Goal: Find specific page/section: Find specific page/section

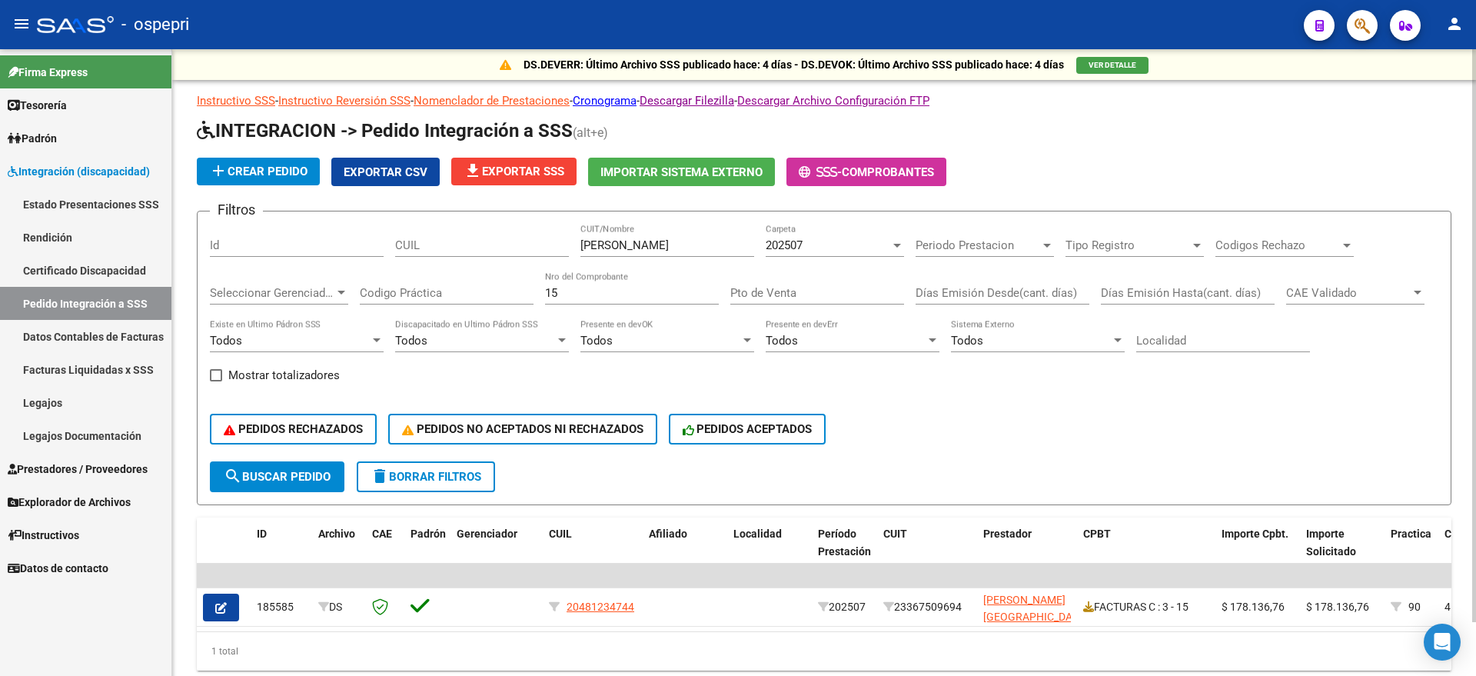
scroll to position [20, 0]
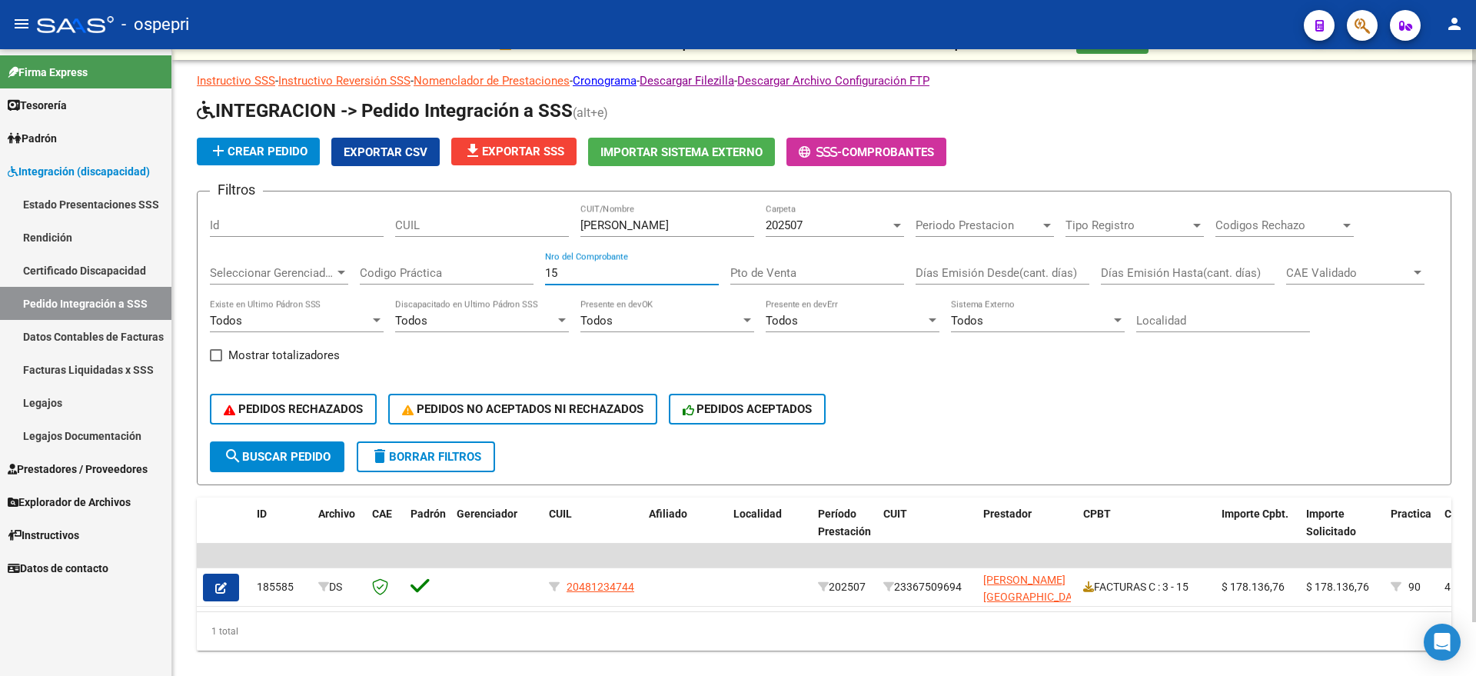
drag, startPoint x: 570, startPoint y: 274, endPoint x: 532, endPoint y: 277, distance: 37.8
click at [532, 277] on div "Filtros Id CUIL [PERSON_NAME] CUIT/Nombre 202507 Carpeta Periodo Prestacion Per…" at bounding box center [824, 323] width 1228 height 238
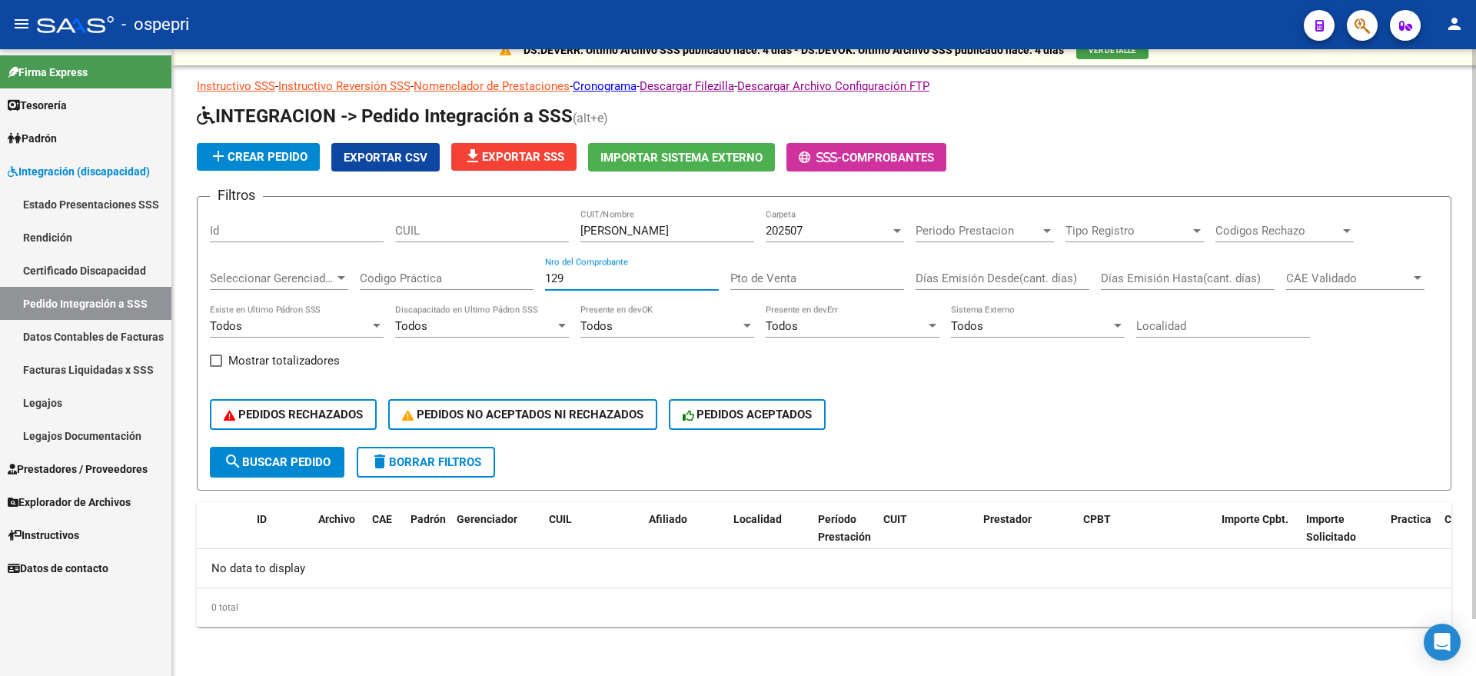
scroll to position [15, 0]
type input "129"
click at [653, 228] on input "[PERSON_NAME]" at bounding box center [667, 231] width 174 height 14
type input "M"
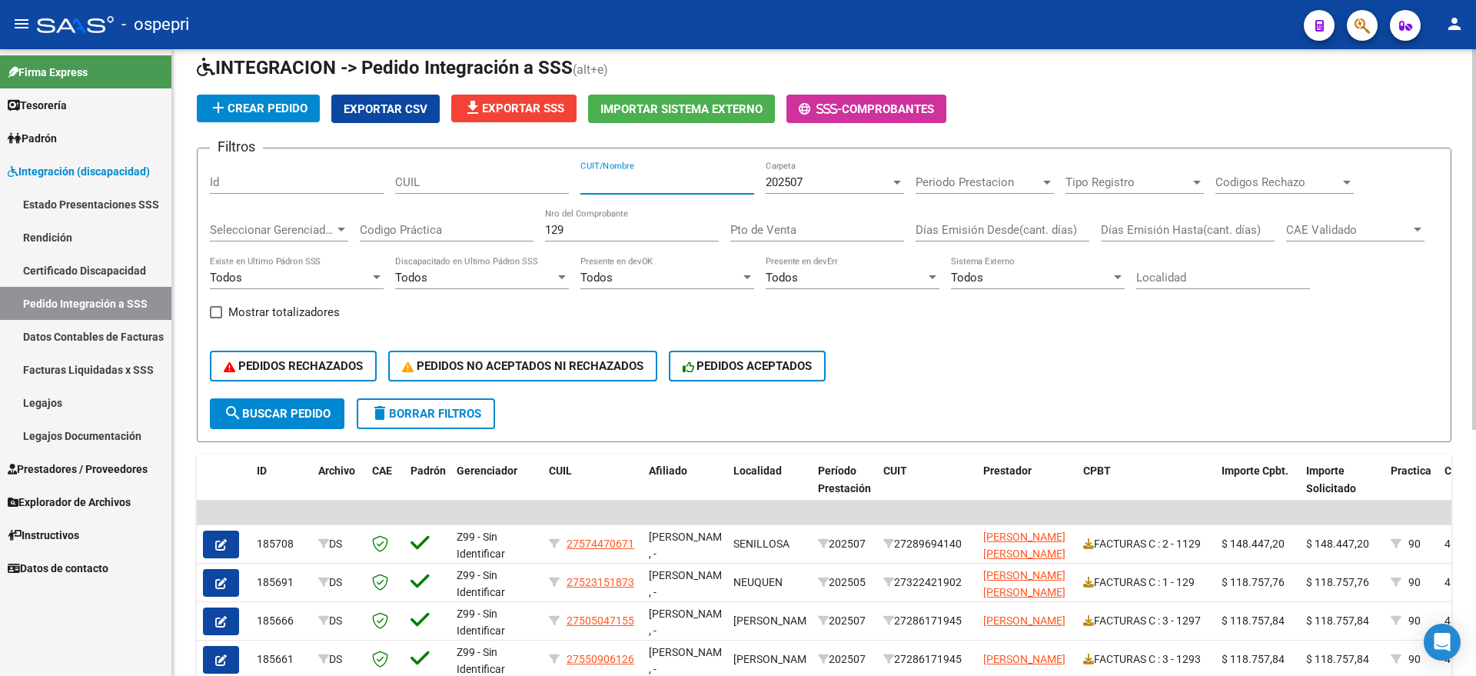
scroll to position [0, 0]
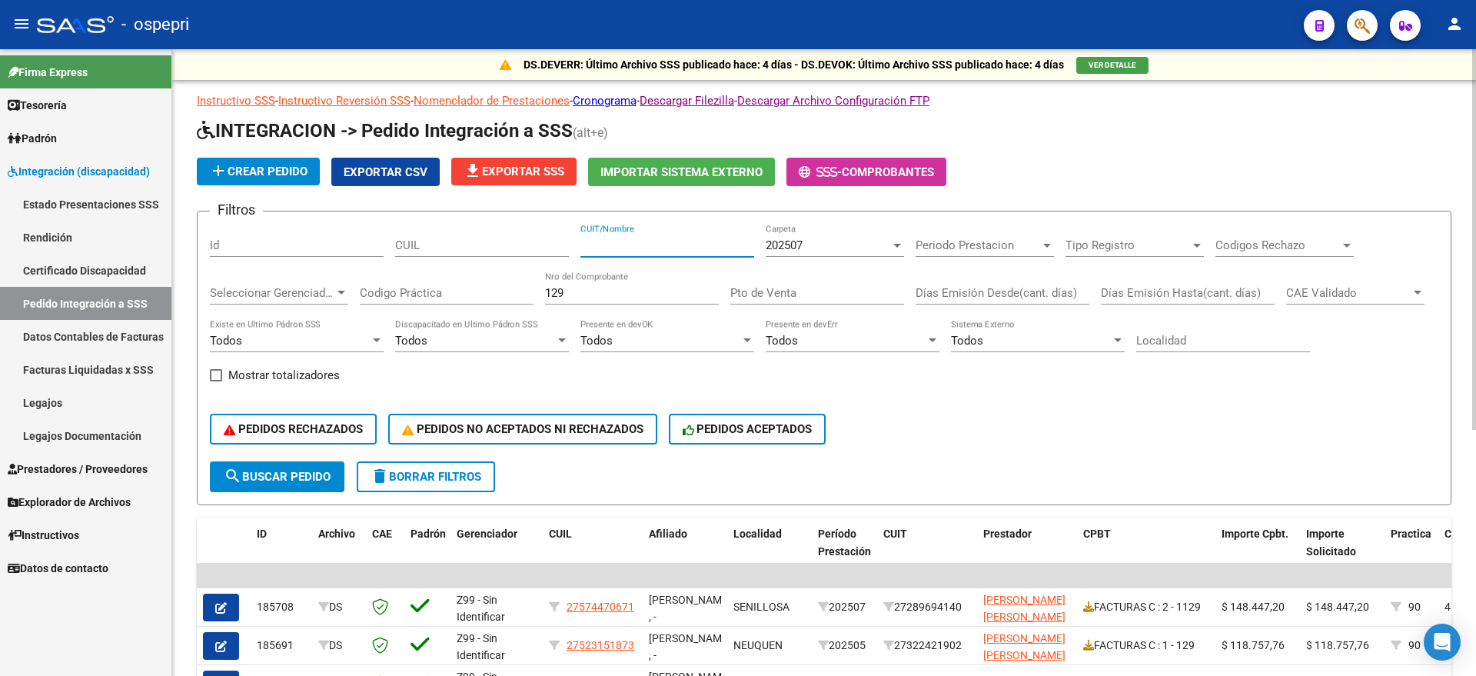
click at [639, 238] on input "CUIT/Nombre" at bounding box center [667, 245] width 174 height 14
type input "T"
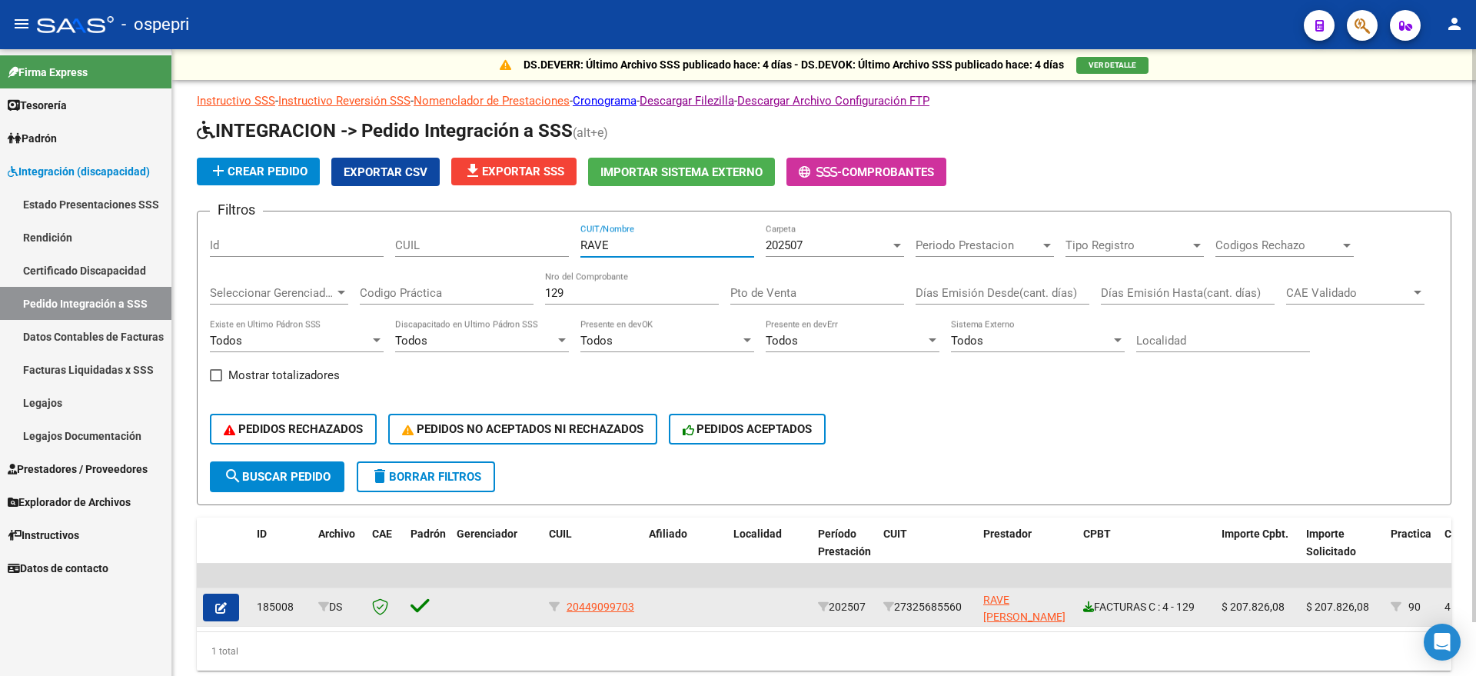
type input "RAVE"
click at [1087, 603] on icon at bounding box center [1088, 606] width 11 height 11
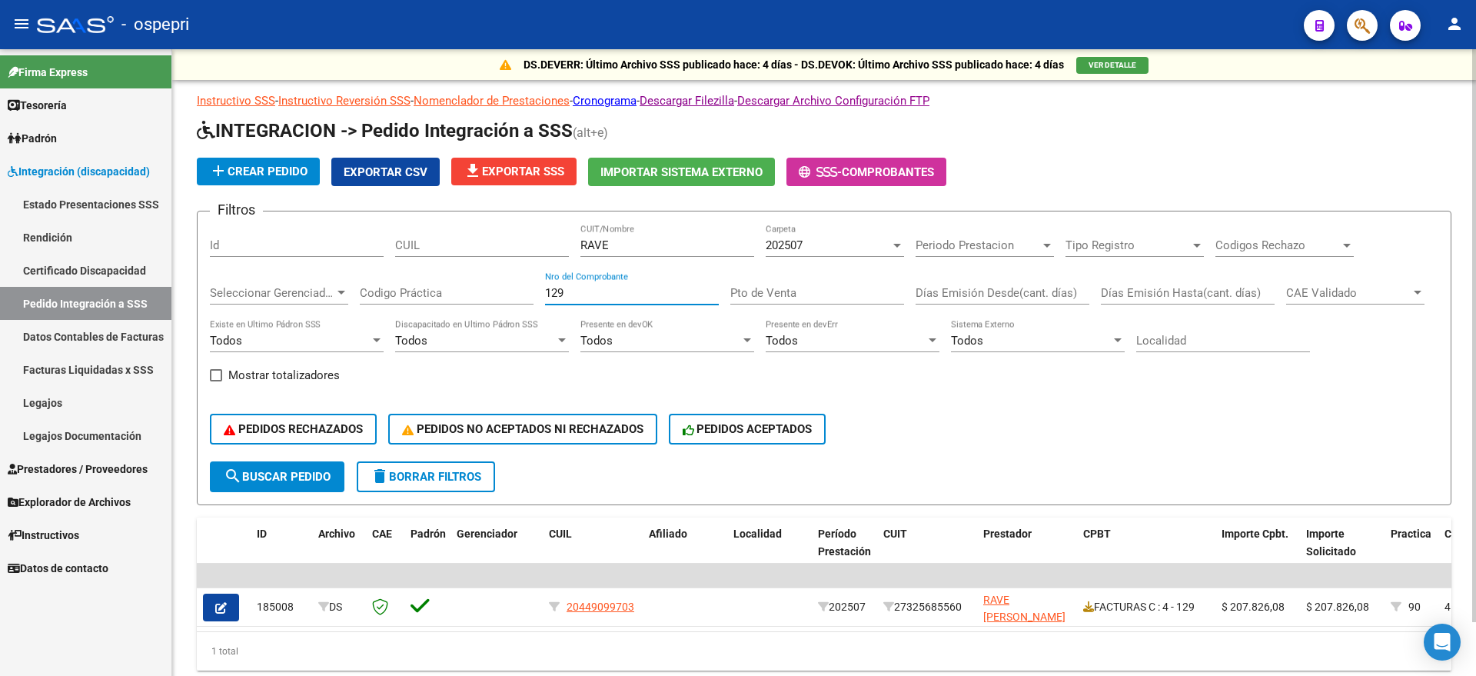
drag, startPoint x: 593, startPoint y: 289, endPoint x: 483, endPoint y: 291, distance: 109.9
click at [483, 291] on div "Filtros Id CUIL RAVE CUIT/Nombre 202507 Carpeta Periodo Prestacion Periodo Pres…" at bounding box center [824, 343] width 1228 height 238
type input "1623"
drag, startPoint x: 648, startPoint y: 234, endPoint x: 589, endPoint y: 241, distance: 59.6
click at [477, 245] on div "Filtros Id CUIL RAVE CUIT/Nombre 202507 Carpeta Periodo Prestacion Periodo Pres…" at bounding box center [824, 343] width 1228 height 238
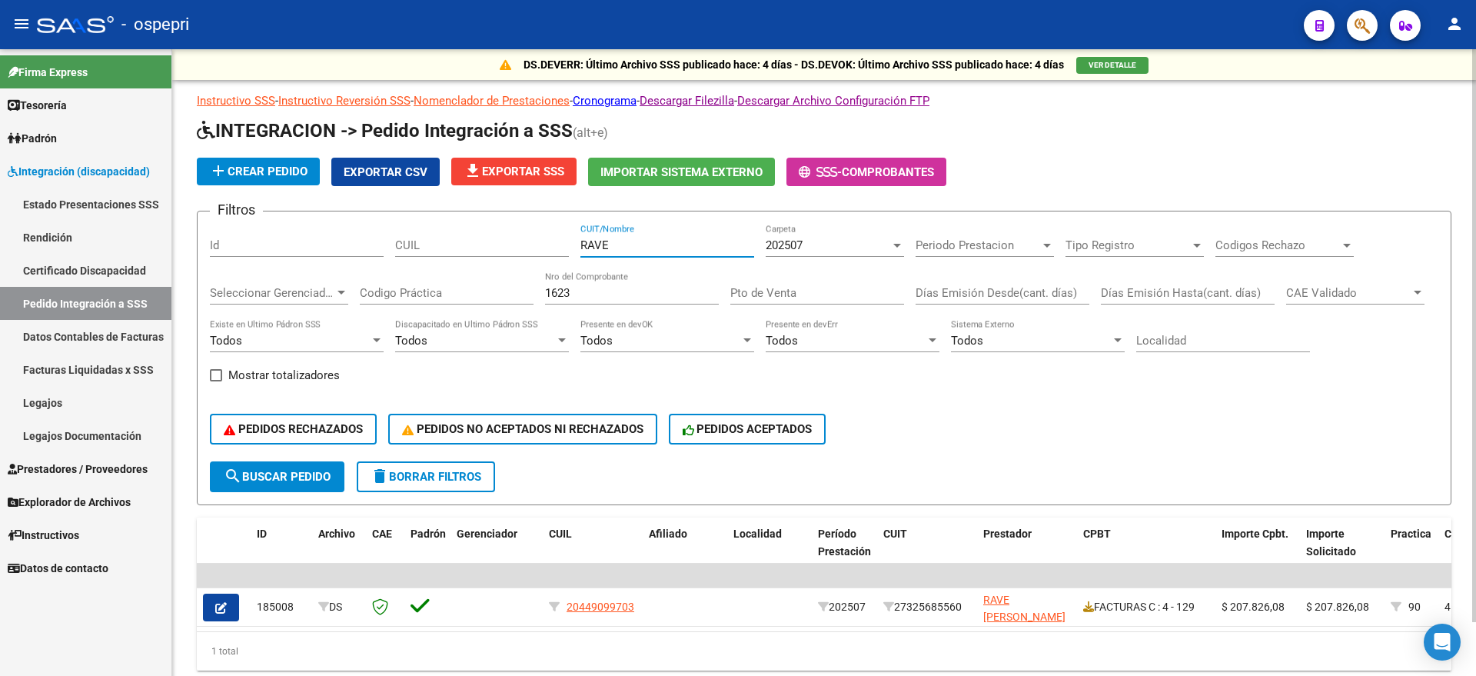
drag, startPoint x: 626, startPoint y: 241, endPoint x: 588, endPoint y: 241, distance: 38.4
click at [588, 241] on input "RAVE" at bounding box center [667, 245] width 174 height 14
type input "R"
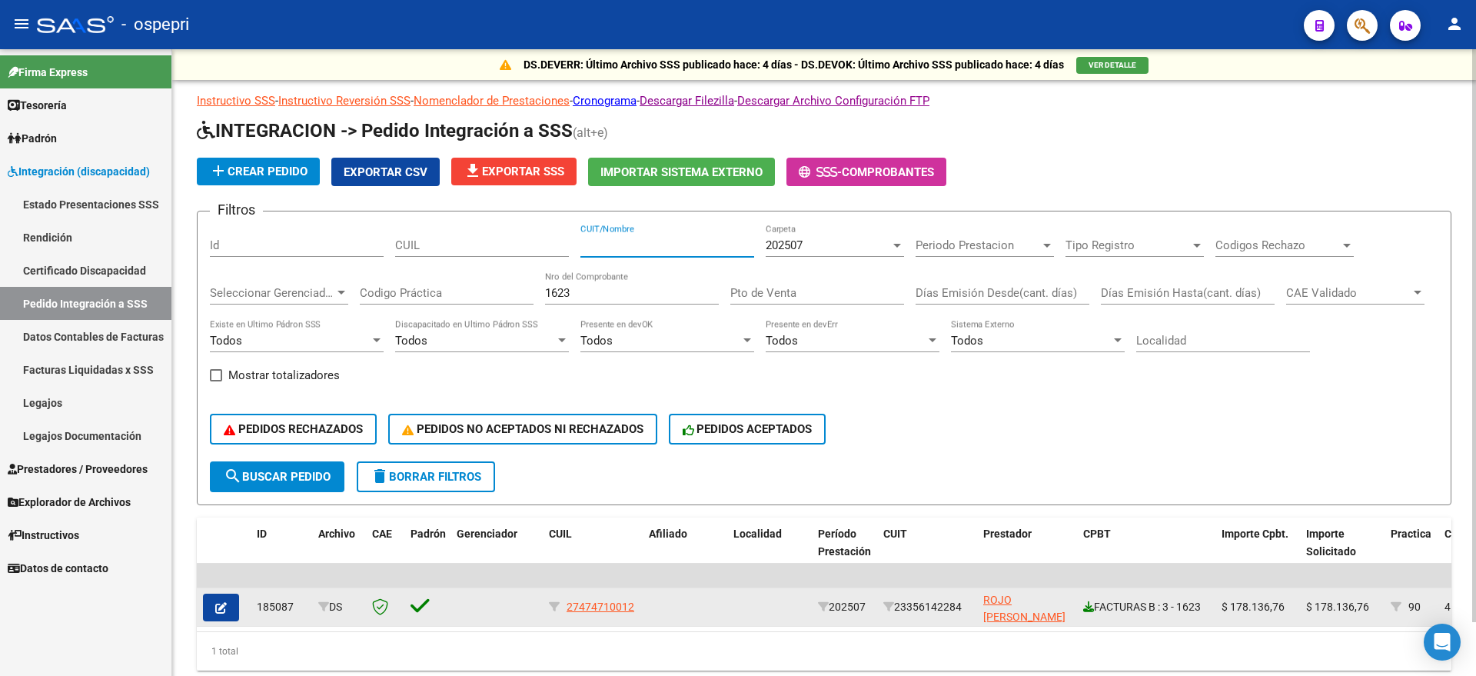
click at [1091, 601] on icon at bounding box center [1088, 606] width 11 height 11
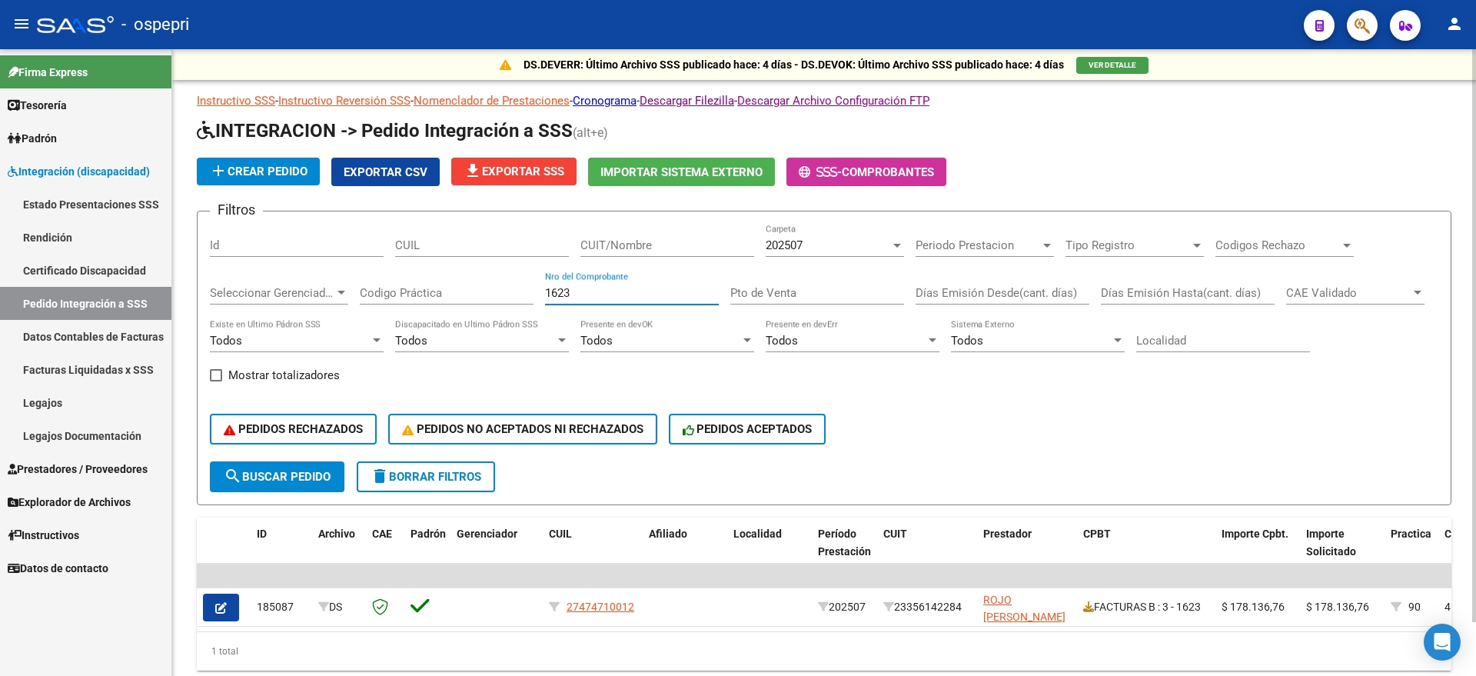
drag, startPoint x: 560, startPoint y: 294, endPoint x: 507, endPoint y: 297, distance: 52.3
click at [507, 297] on div "Filtros Id CUIL CUIT/Nombre 202507 Carpeta Periodo Prestacion Periodo Prestacio…" at bounding box center [824, 343] width 1228 height 238
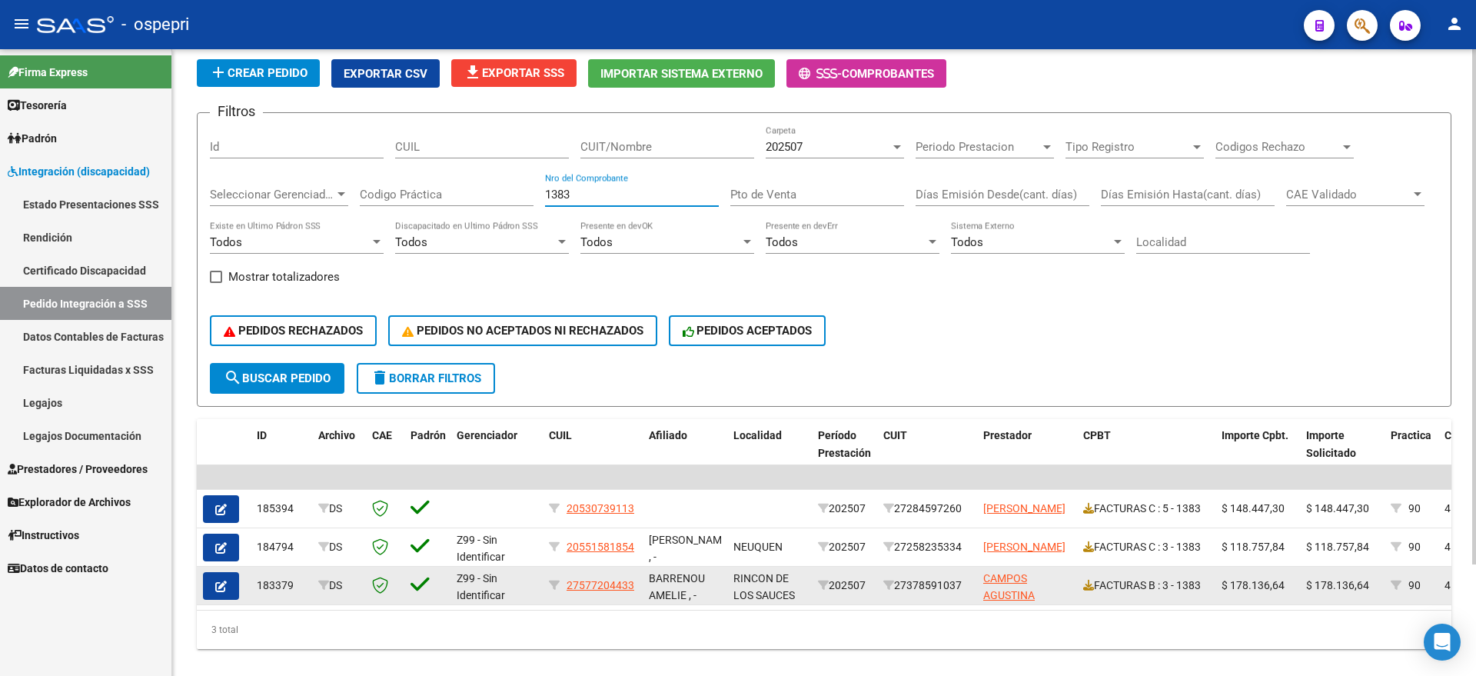
scroll to position [135, 0]
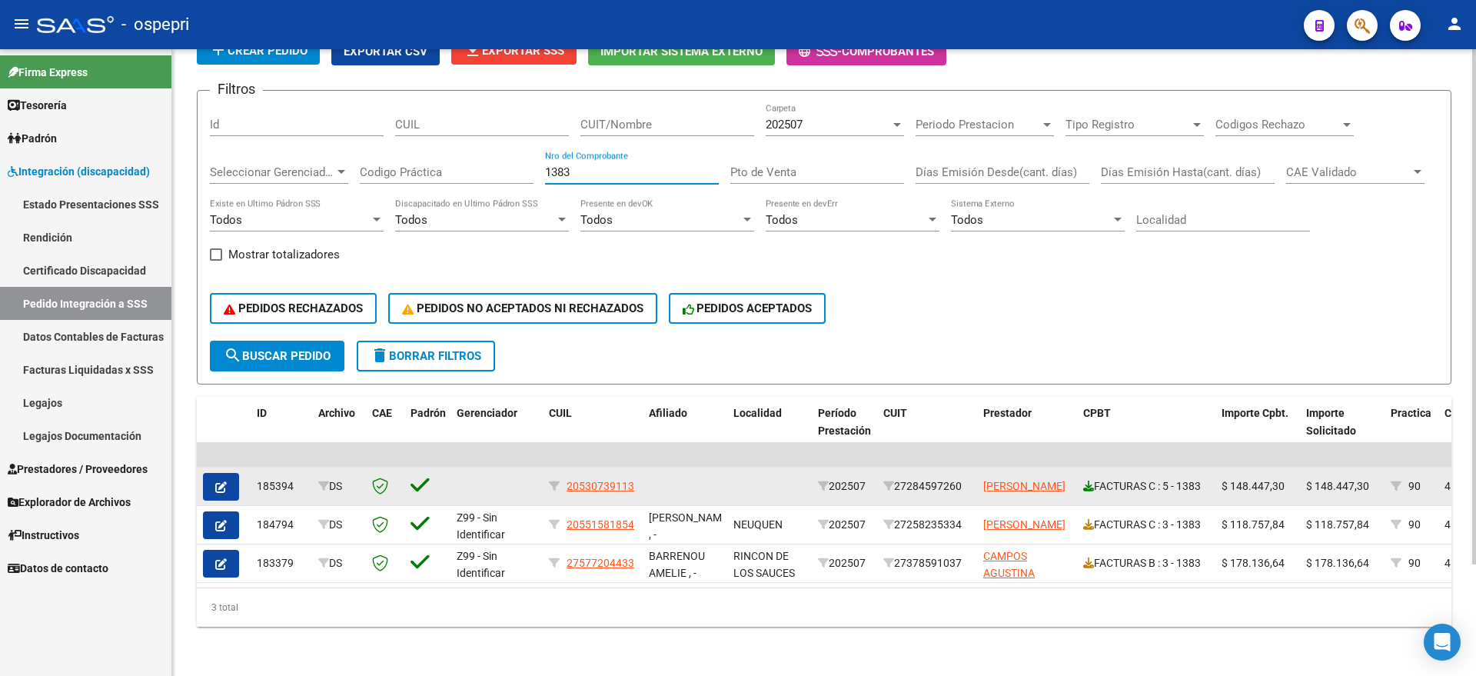
click at [1088, 480] on icon at bounding box center [1088, 485] width 11 height 11
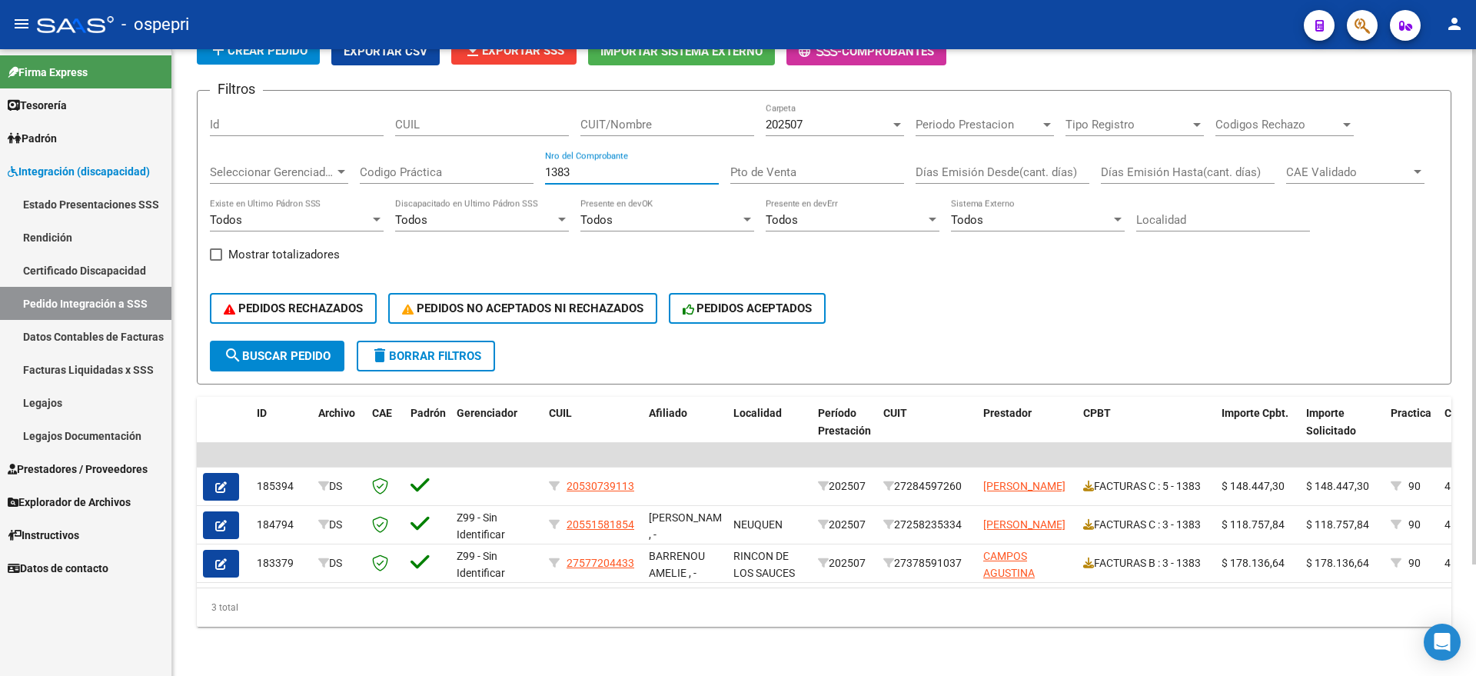
drag, startPoint x: 601, startPoint y: 156, endPoint x: 568, endPoint y: 159, distance: 33.2
click at [568, 165] on input "1383" at bounding box center [632, 172] width 174 height 14
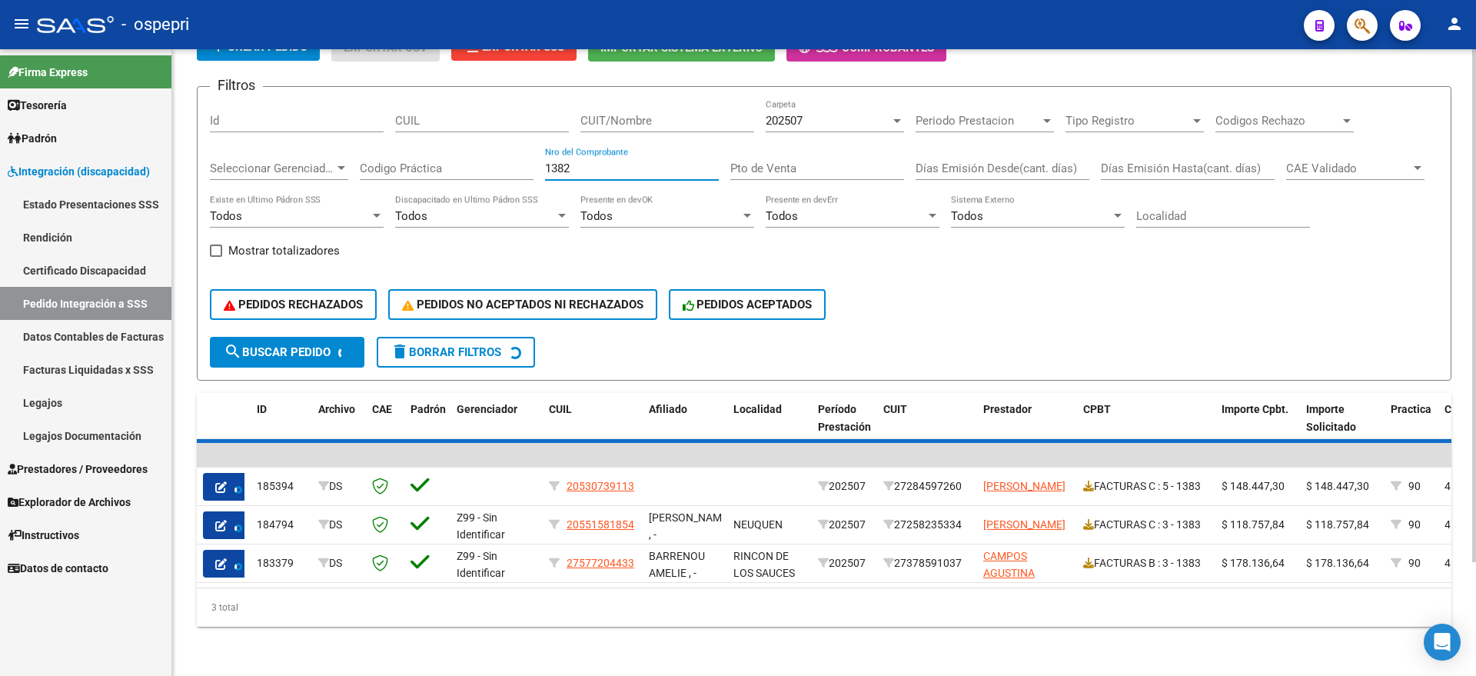
scroll to position [97, 0]
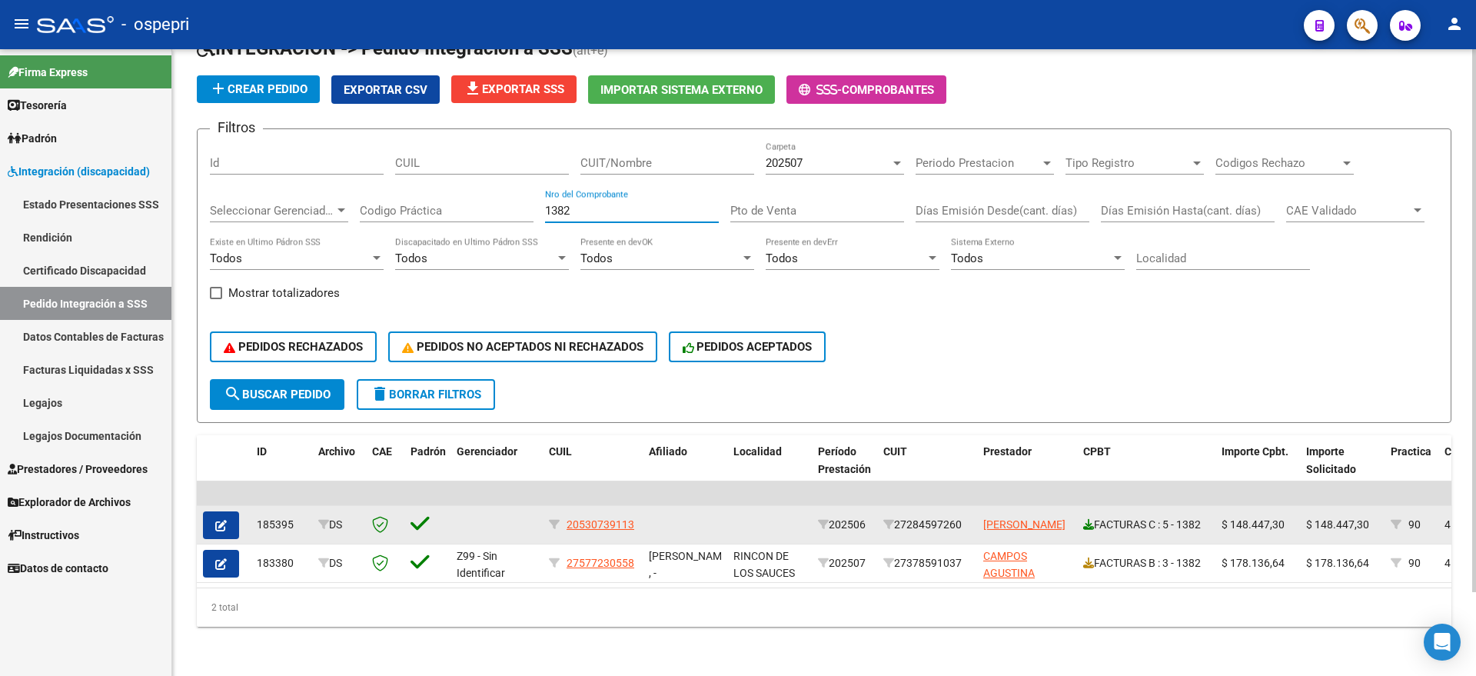
click at [1092, 519] on icon at bounding box center [1088, 524] width 11 height 11
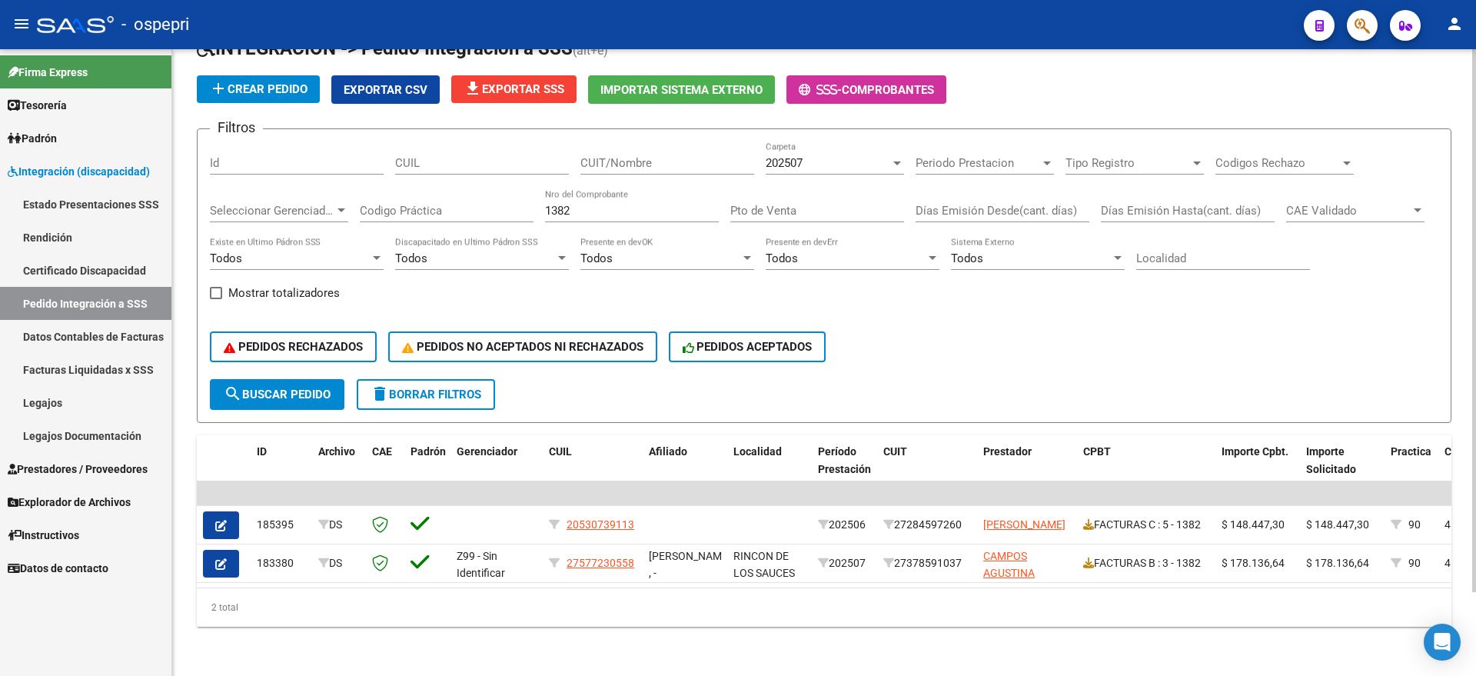
drag, startPoint x: 596, startPoint y: 199, endPoint x: 493, endPoint y: 198, distance: 102.2
click at [493, 198] on div "Filtros Id CUIL CUIT/Nombre 202507 Carpeta Periodo Prestacion Periodo Prestacio…" at bounding box center [824, 260] width 1228 height 238
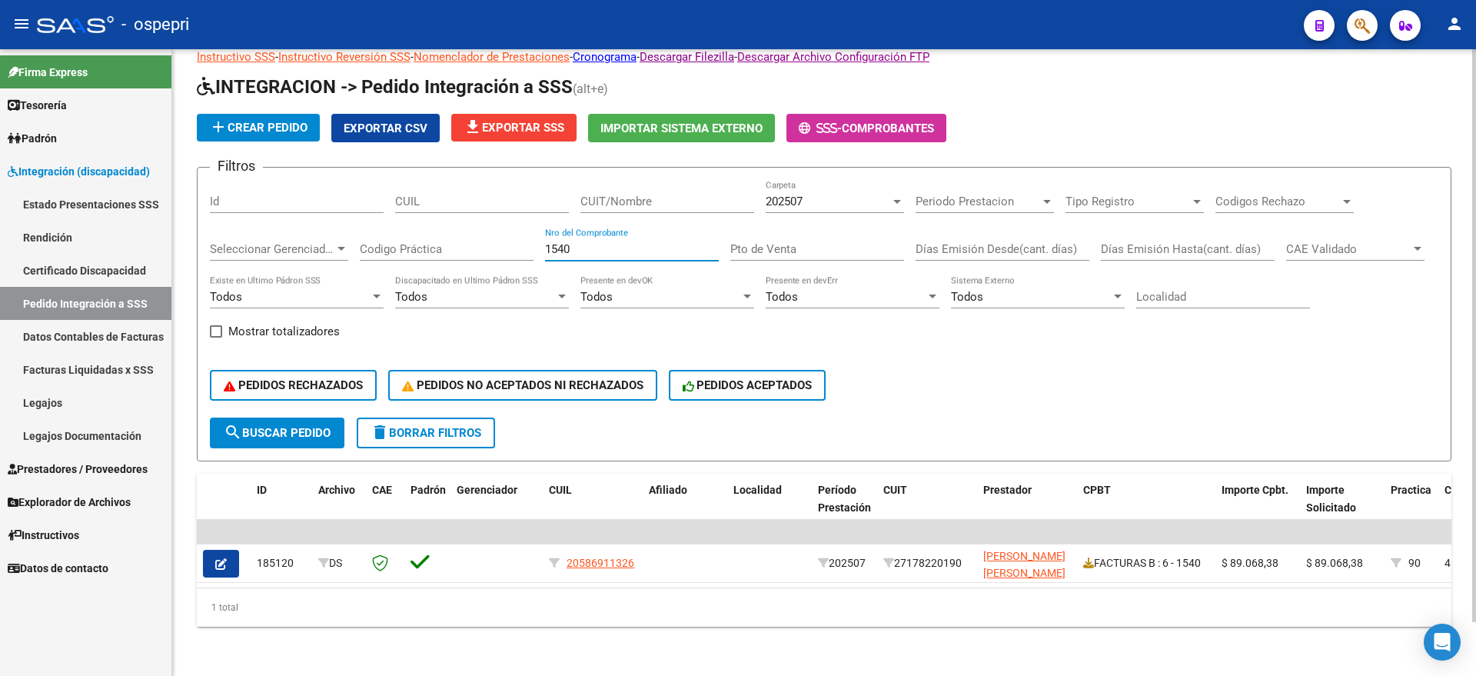
scroll to position [58, 0]
type input "1540"
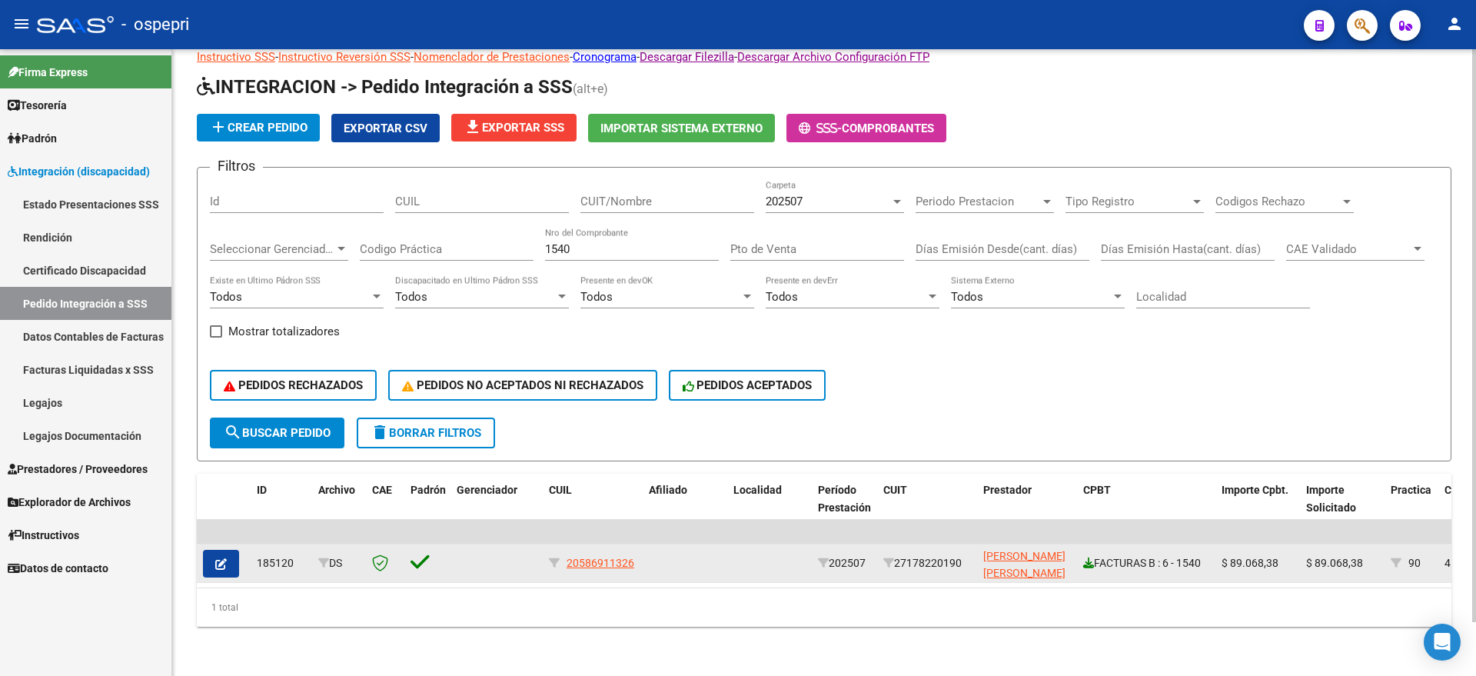
click at [1090, 557] on icon at bounding box center [1088, 562] width 11 height 11
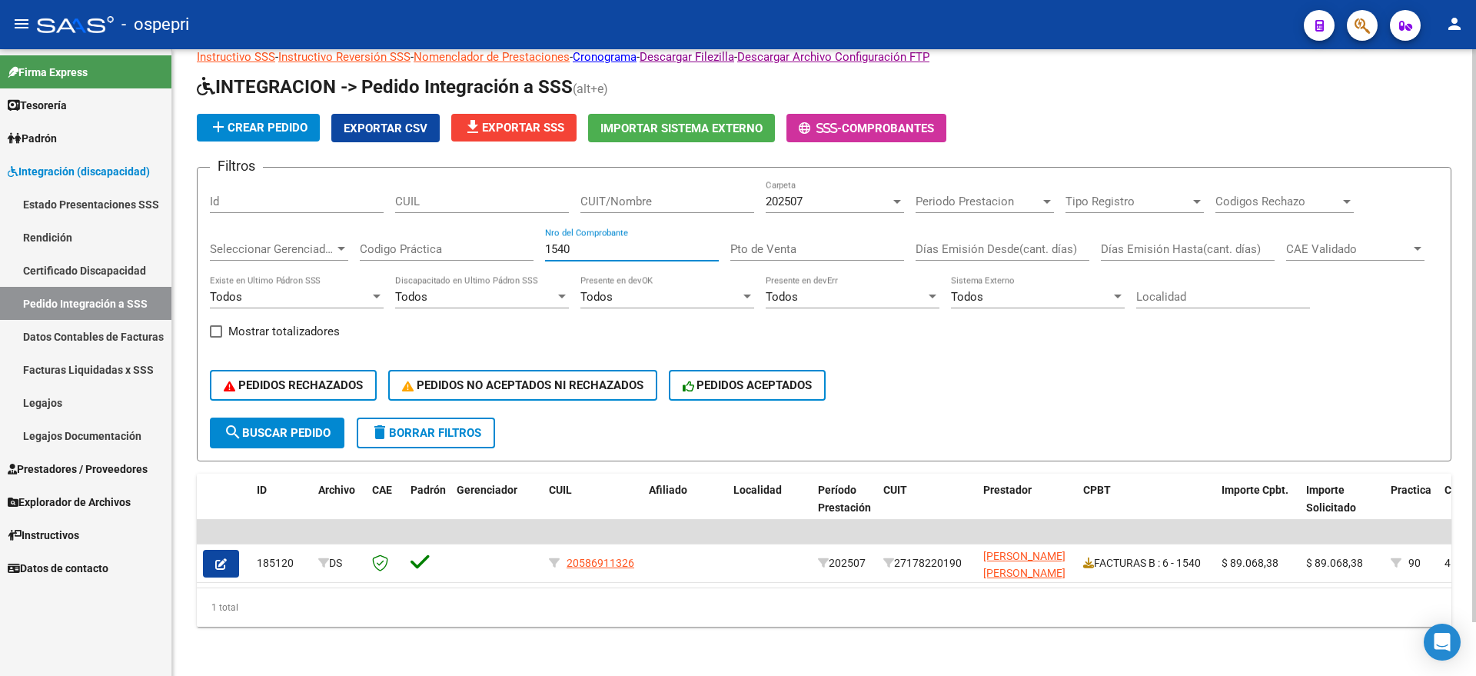
drag, startPoint x: 531, startPoint y: 234, endPoint x: 517, endPoint y: 238, distance: 15.1
click at [514, 238] on div "Filtros Id CUIL CUIT/Nombre 202507 Carpeta Periodo Prestacion Periodo Prestacio…" at bounding box center [824, 299] width 1228 height 238
click at [653, 180] on div "CUIT/Nombre" at bounding box center [667, 196] width 174 height 33
click at [609, 242] on input "Nro del Comprobante" at bounding box center [632, 249] width 174 height 14
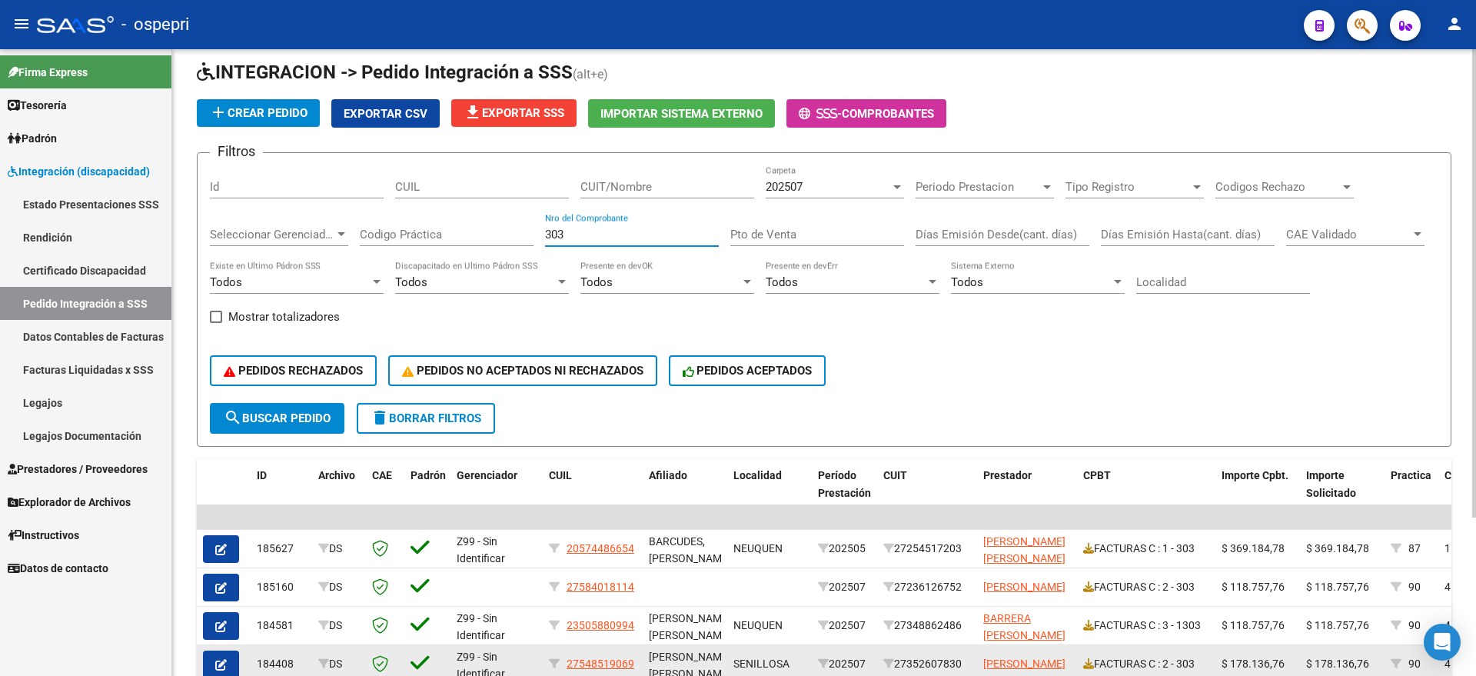
type input "303"
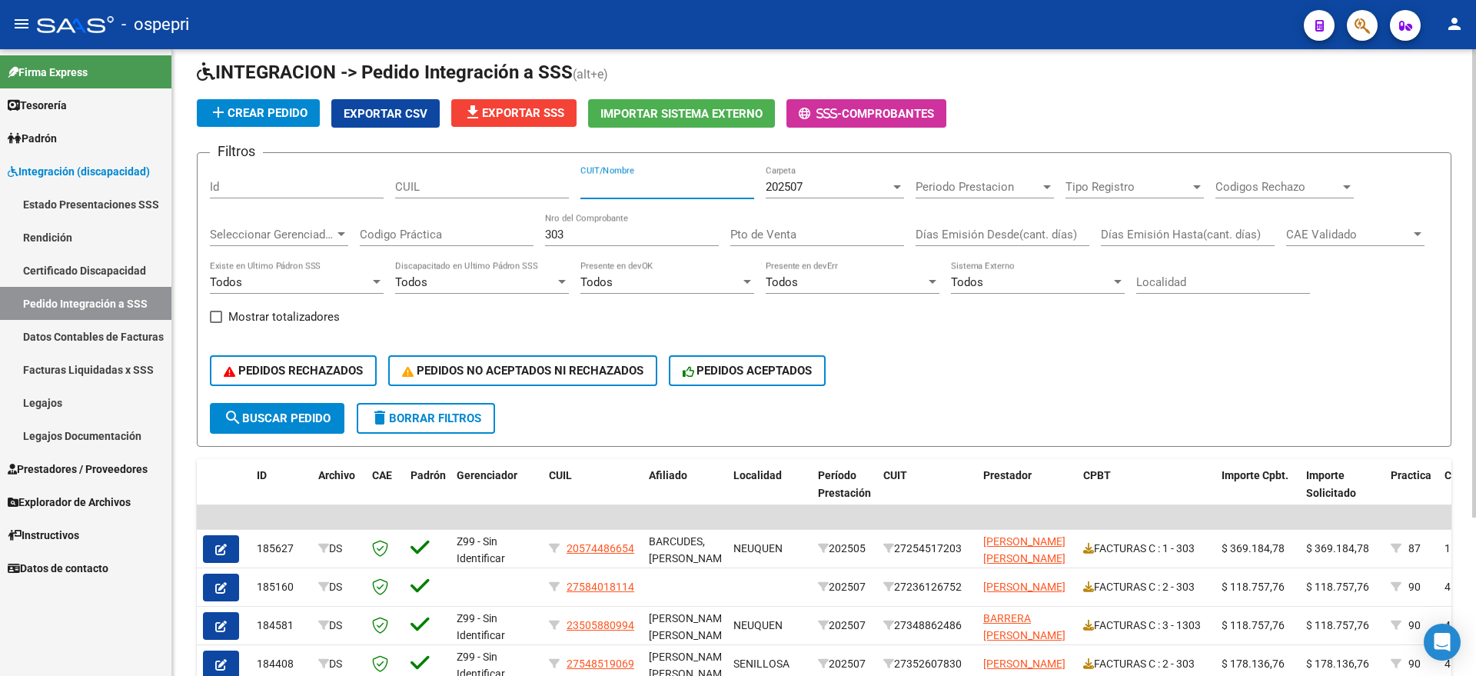
click at [597, 182] on input "CUIT/Nombre" at bounding box center [667, 187] width 174 height 14
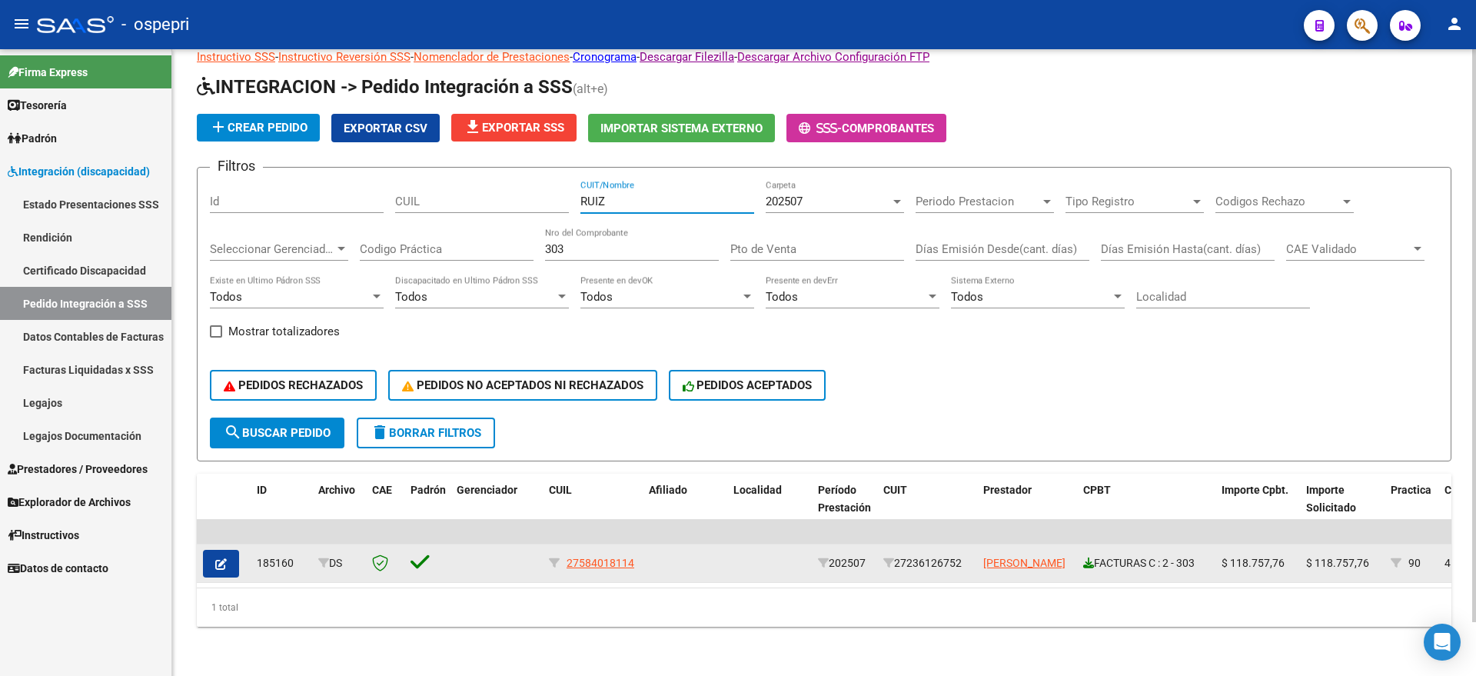
type input "RUIZ"
click at [1088, 557] on icon at bounding box center [1088, 562] width 11 height 11
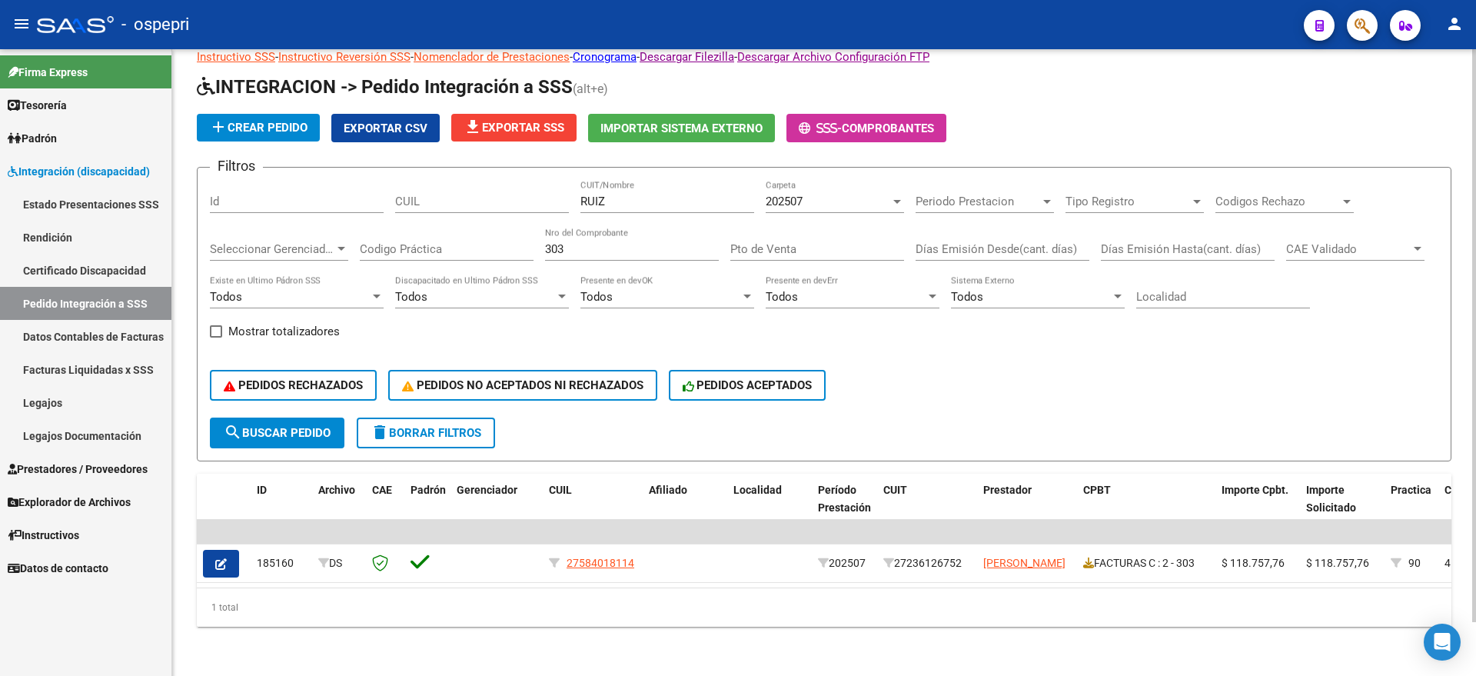
drag, startPoint x: 535, startPoint y: 235, endPoint x: 495, endPoint y: 238, distance: 40.0
click at [493, 238] on div "Filtros Id CUIL [PERSON_NAME] CUIT/Nombre 202507 Carpeta Periodo Prestacion Per…" at bounding box center [824, 299] width 1228 height 238
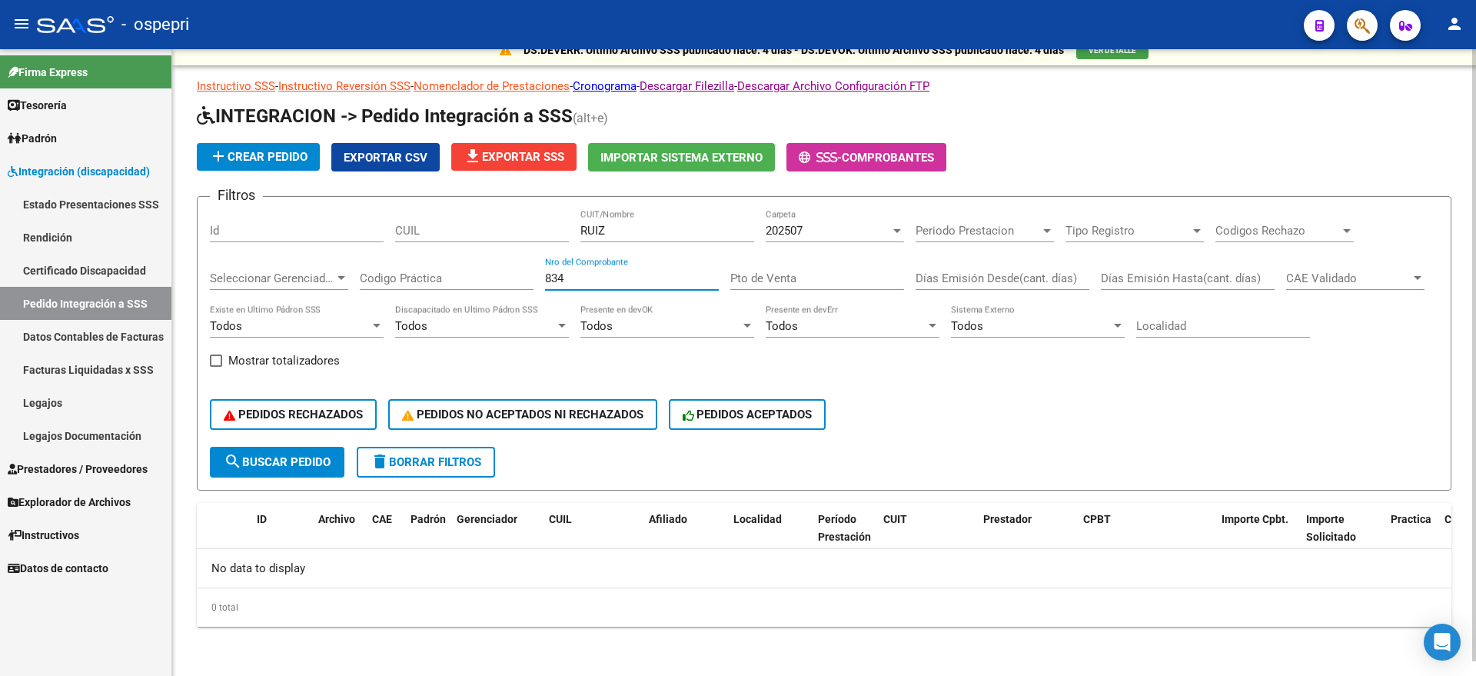
scroll to position [15, 0]
type input "834"
drag, startPoint x: 622, startPoint y: 222, endPoint x: 601, endPoint y: 232, distance: 23.0
click at [547, 241] on div "Filtros Id CUIL [PERSON_NAME] CUIT/Nombre 202507 Carpeta Periodo Prestacion Per…" at bounding box center [824, 328] width 1228 height 238
drag, startPoint x: 615, startPoint y: 226, endPoint x: 562, endPoint y: 227, distance: 53.0
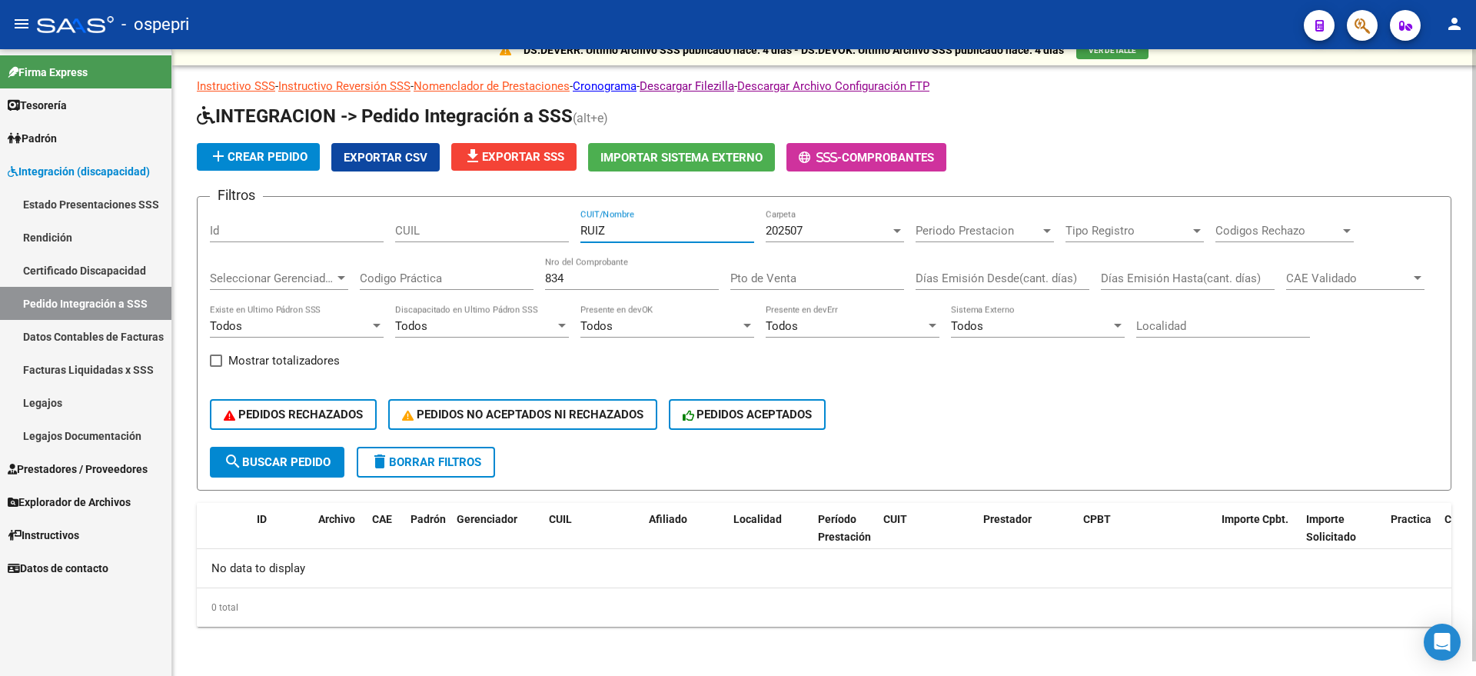
click at [562, 227] on div "Filtros Id CUIL [PERSON_NAME] CUIT/Nombre 202507 Carpeta Periodo Prestacion Per…" at bounding box center [824, 328] width 1228 height 238
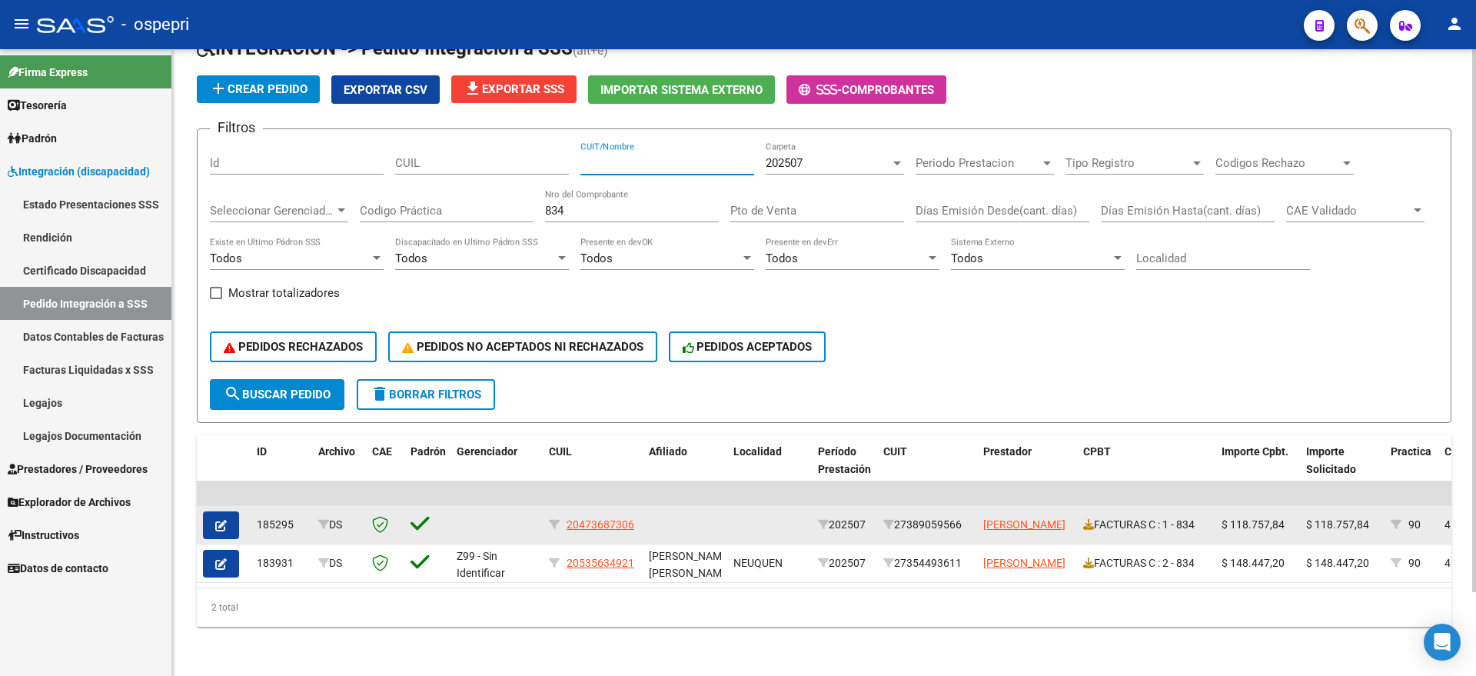
scroll to position [97, 0]
click at [1092, 519] on icon at bounding box center [1088, 524] width 11 height 11
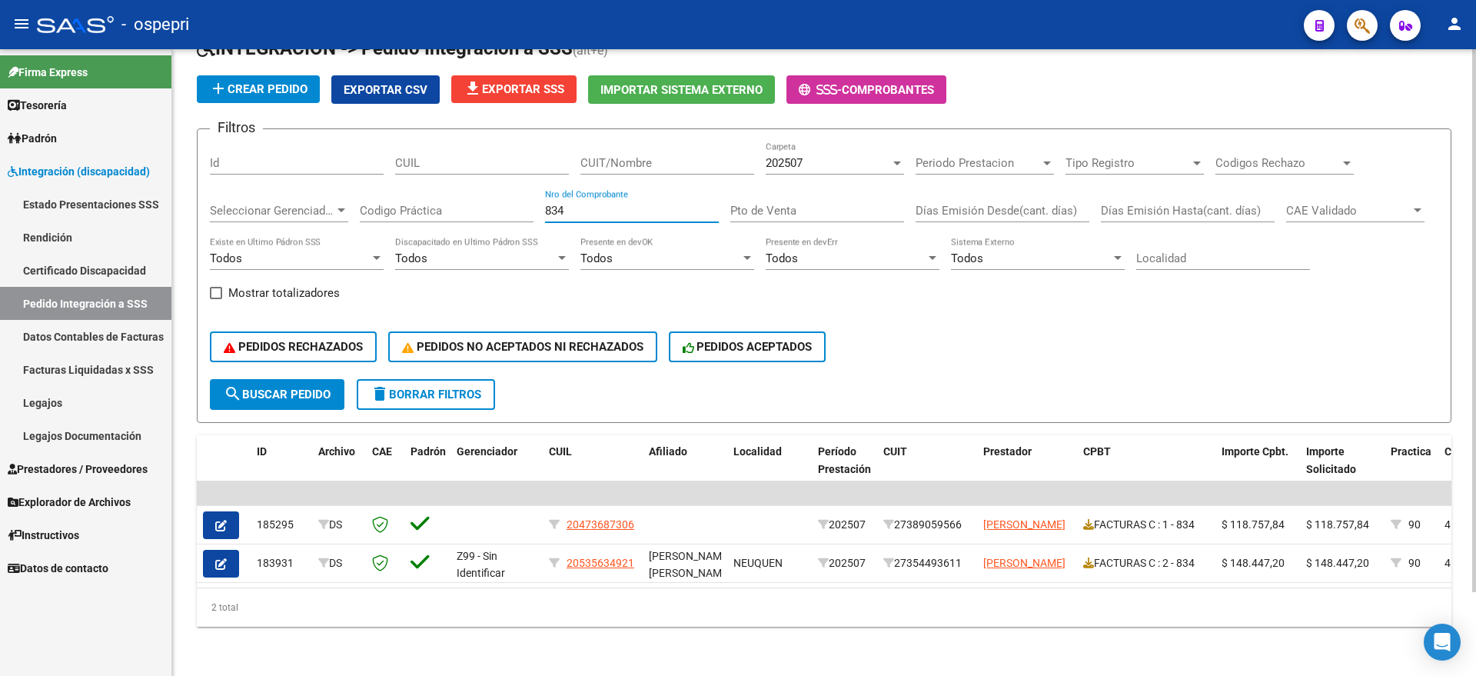
drag, startPoint x: 582, startPoint y: 200, endPoint x: 519, endPoint y: 202, distance: 63.1
click at [503, 201] on div "Filtros Id CUIL CUIT/Nombre 202507 Carpeta Periodo Prestacion Periodo Prestacio…" at bounding box center [824, 260] width 1228 height 238
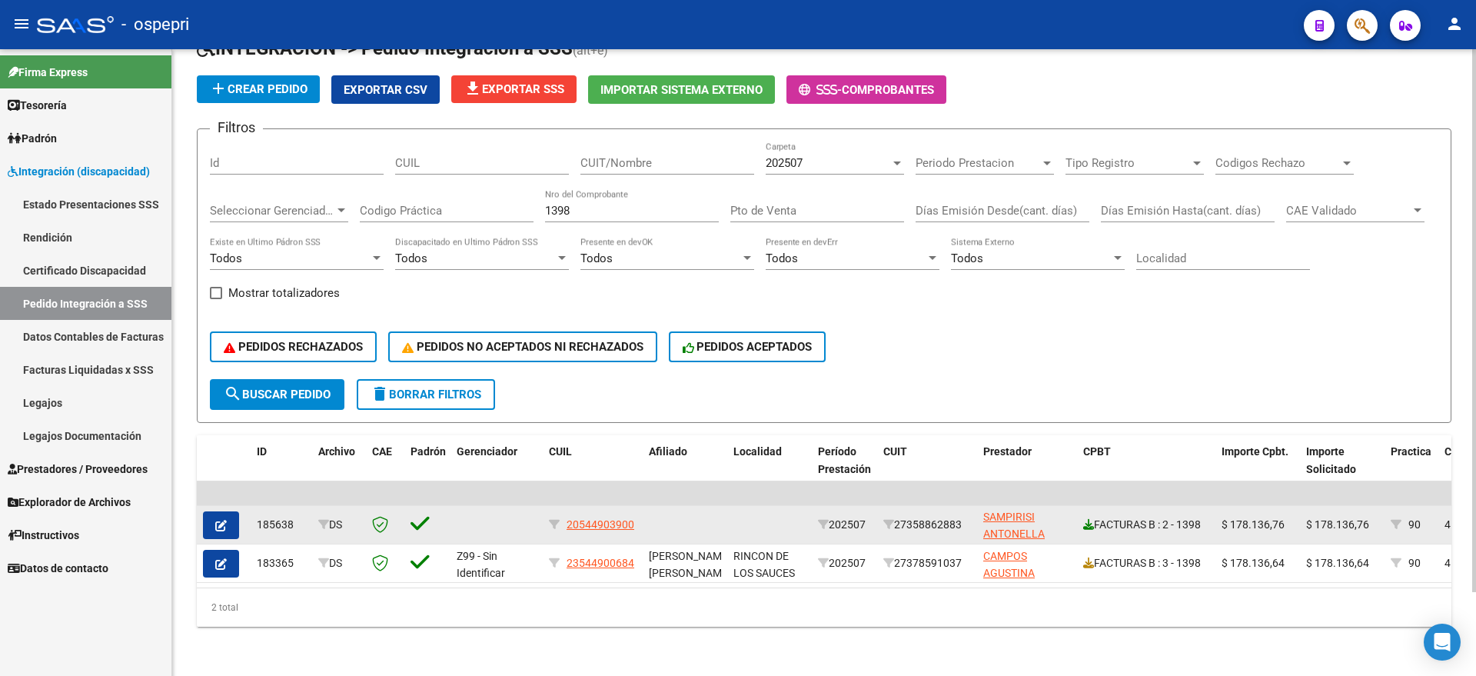
click at [1091, 519] on icon at bounding box center [1088, 524] width 11 height 11
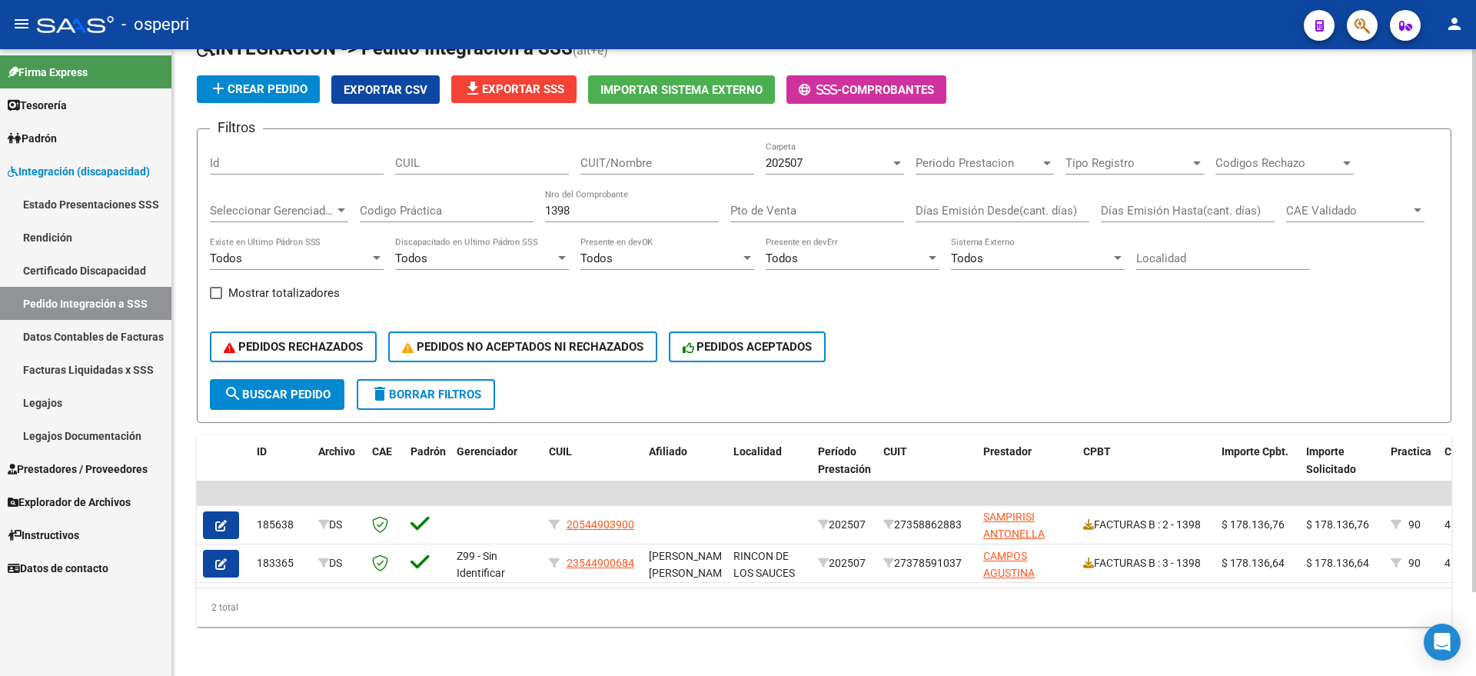
click at [567, 204] on input "1398" at bounding box center [632, 211] width 174 height 14
drag, startPoint x: 590, startPoint y: 189, endPoint x: 530, endPoint y: 198, distance: 60.6
click at [530, 198] on div "Filtros Id CUIL CUIT/Nombre 202507 Carpeta Periodo Prestacion Periodo Prestacio…" at bounding box center [824, 260] width 1228 height 238
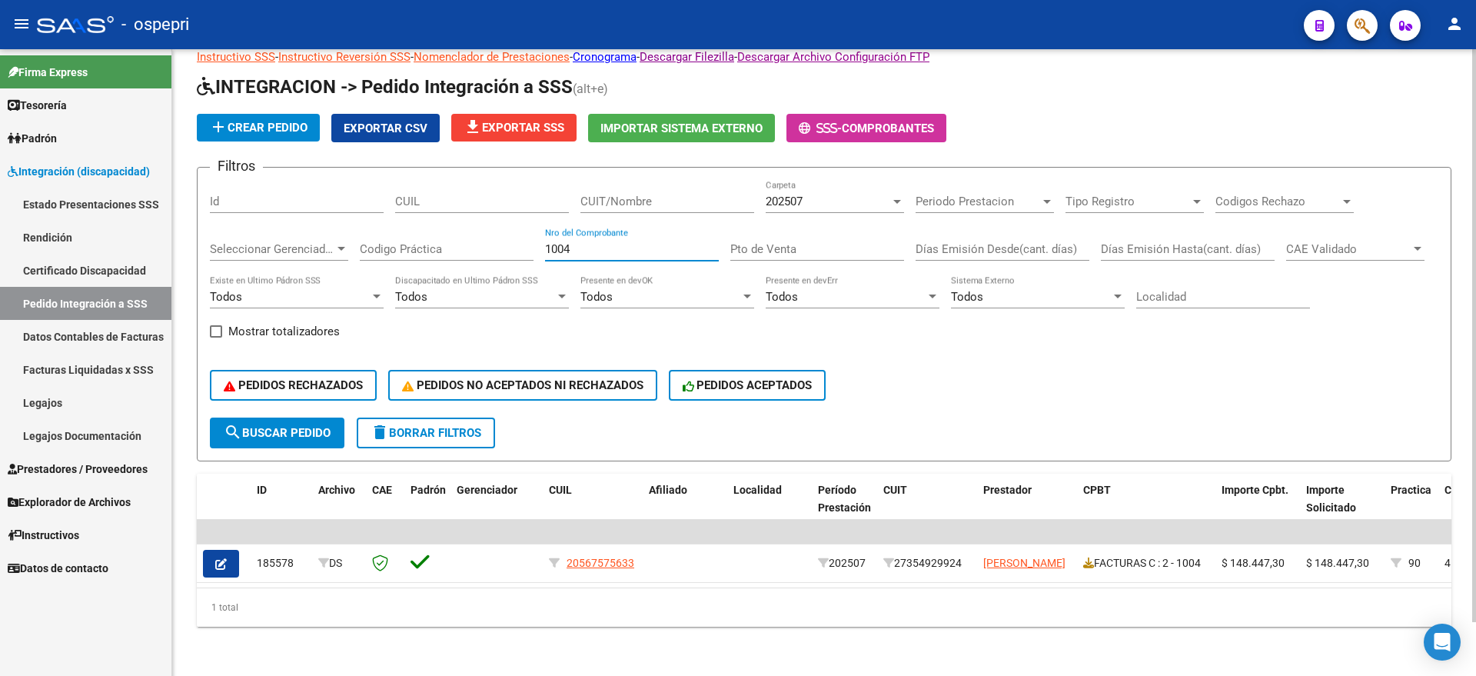
scroll to position [58, 0]
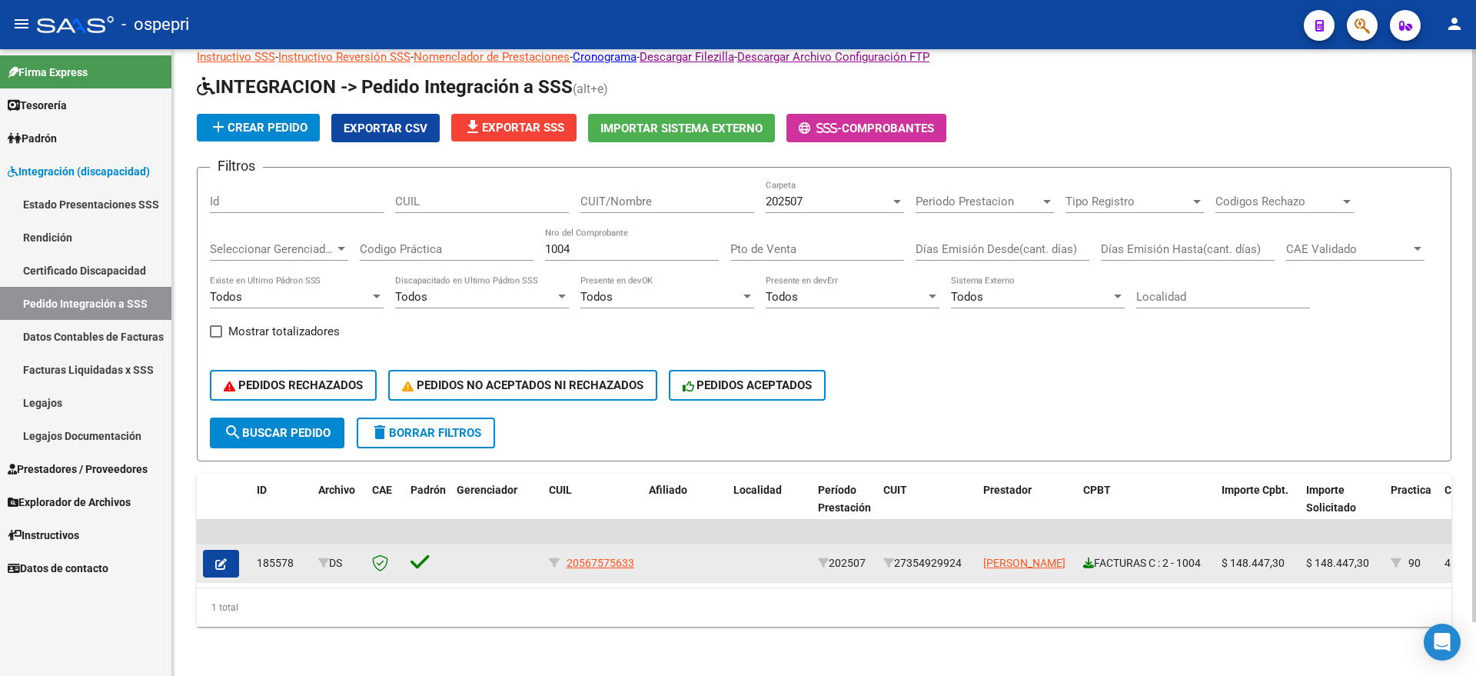
click at [1088, 557] on icon at bounding box center [1088, 562] width 11 height 11
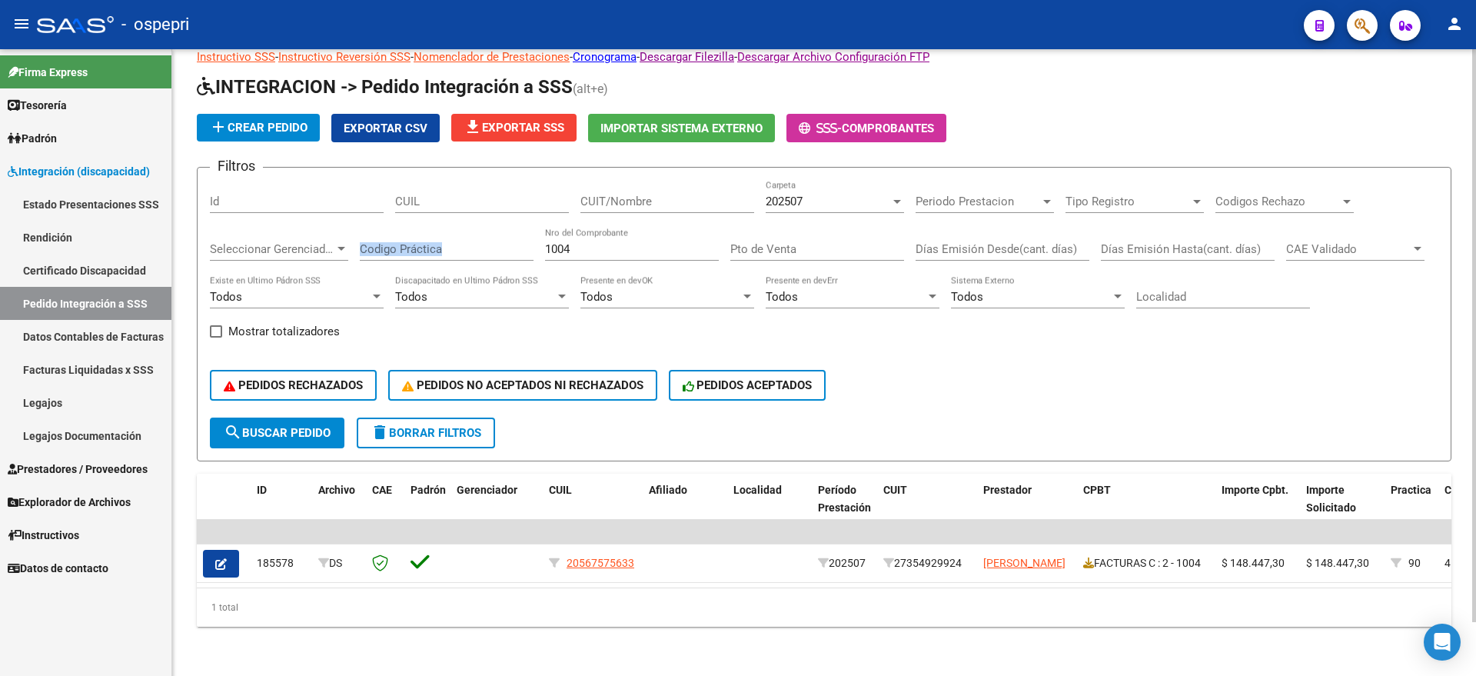
click at [507, 240] on div "Filtros Id CUIL CUIT/Nombre 202507 Carpeta Periodo Prestacion Periodo Prestacio…" at bounding box center [824, 299] width 1228 height 238
drag, startPoint x: 567, startPoint y: 231, endPoint x: 523, endPoint y: 233, distance: 43.8
click at [523, 233] on div "Filtros Id CUIL CUIT/Nombre 202507 Carpeta Periodo Prestacion Periodo Prestacio…" at bounding box center [824, 299] width 1228 height 238
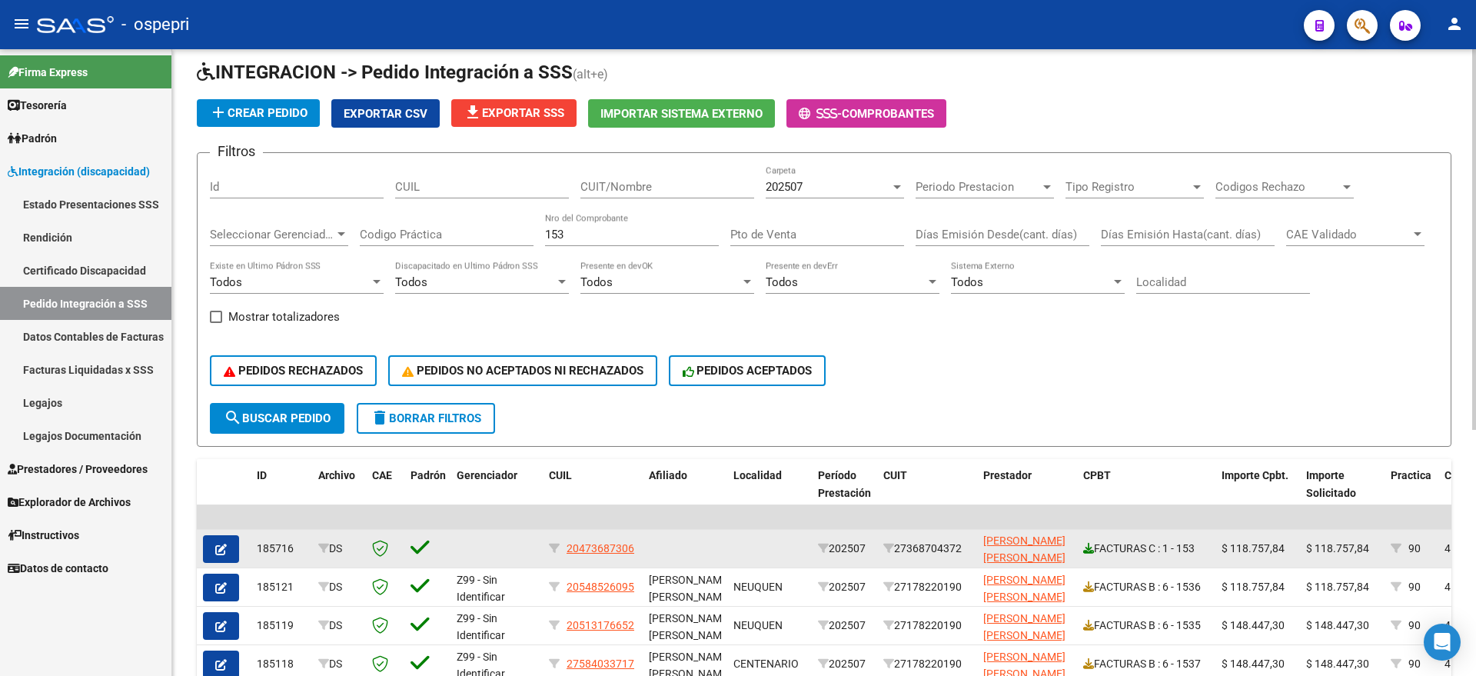
click at [1087, 543] on icon at bounding box center [1088, 548] width 11 height 11
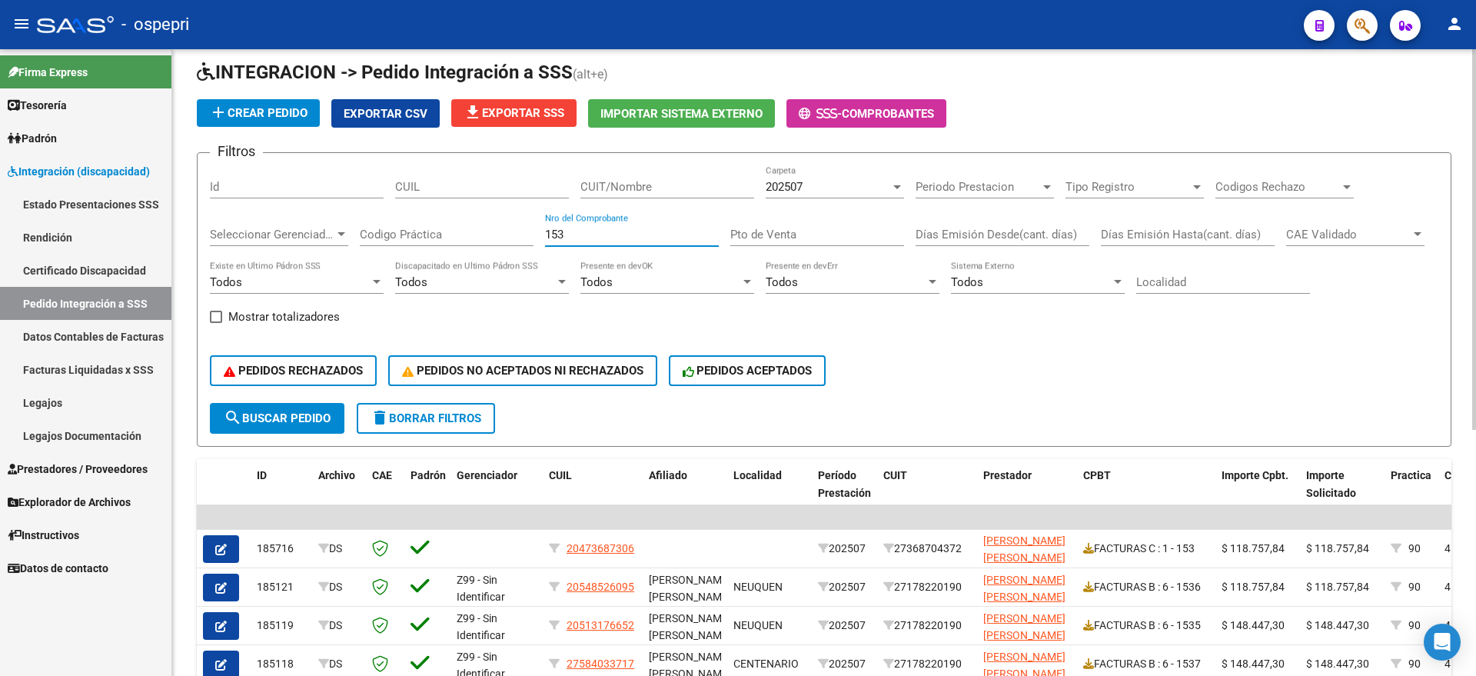
drag, startPoint x: 568, startPoint y: 231, endPoint x: 529, endPoint y: 236, distance: 39.6
click at [529, 236] on div "Filtros Id CUIL CUIT/Nombre 202507 Carpeta Periodo Prestacion Periodo Prestacio…" at bounding box center [824, 284] width 1228 height 238
type input "8"
click at [623, 188] on input "CUIT/Nombre" at bounding box center [667, 187] width 174 height 14
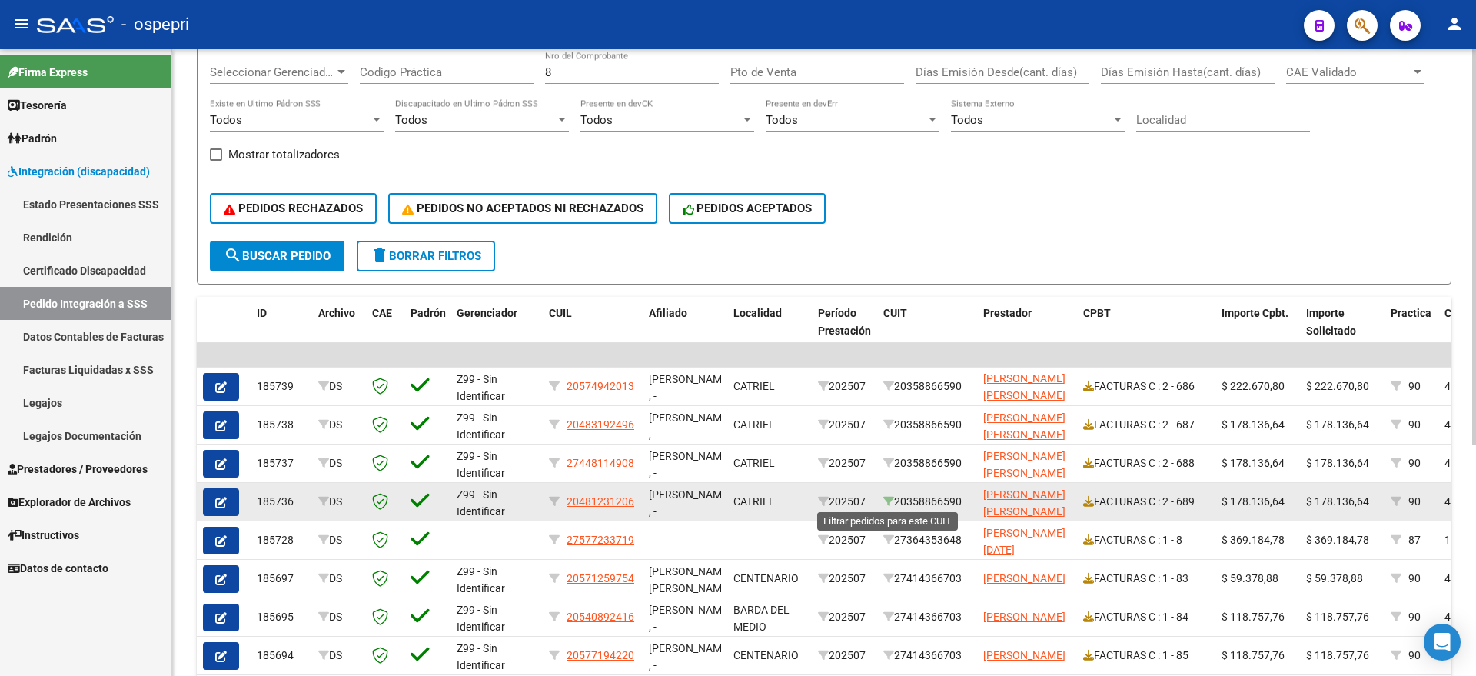
scroll to position [251, 0]
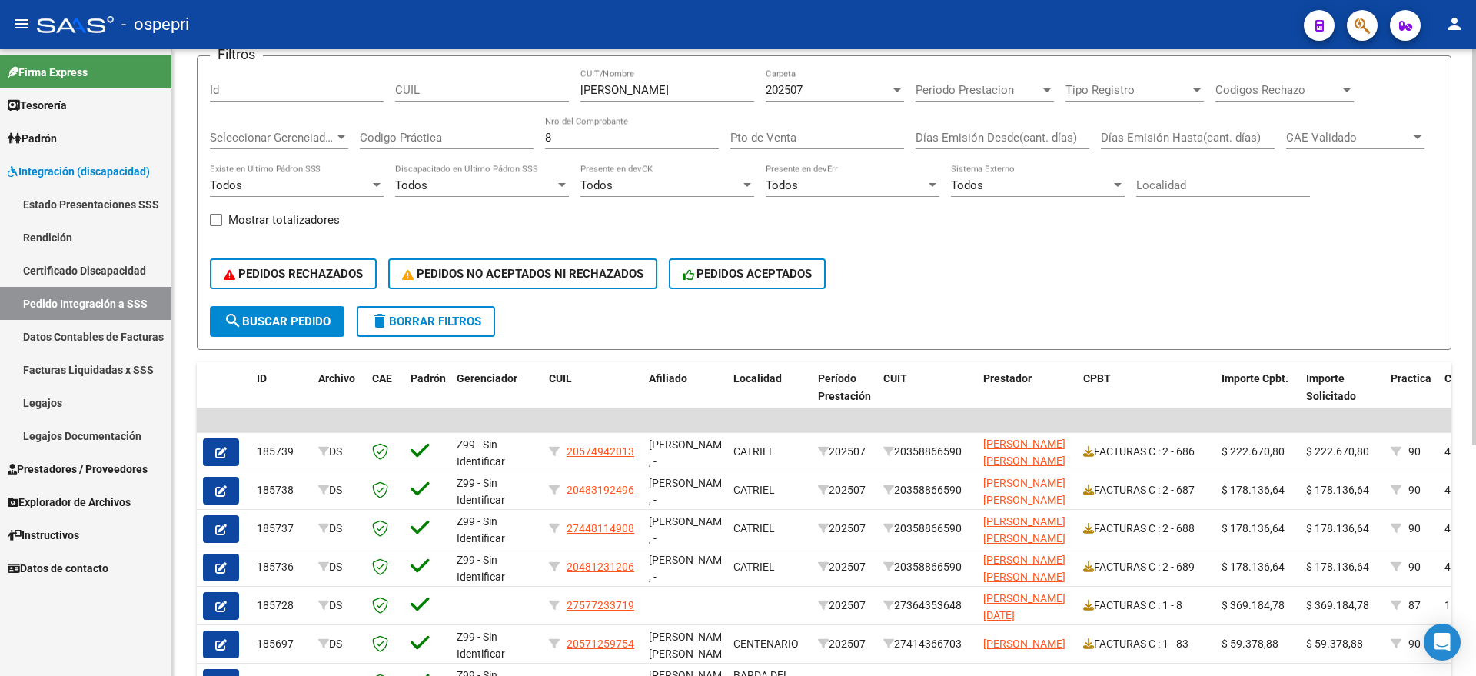
click at [635, 108] on div "[PERSON_NAME] CUIT/Nombre" at bounding box center [667, 92] width 174 height 48
click at [651, 88] on input "[PERSON_NAME]" at bounding box center [667, 91] width 174 height 14
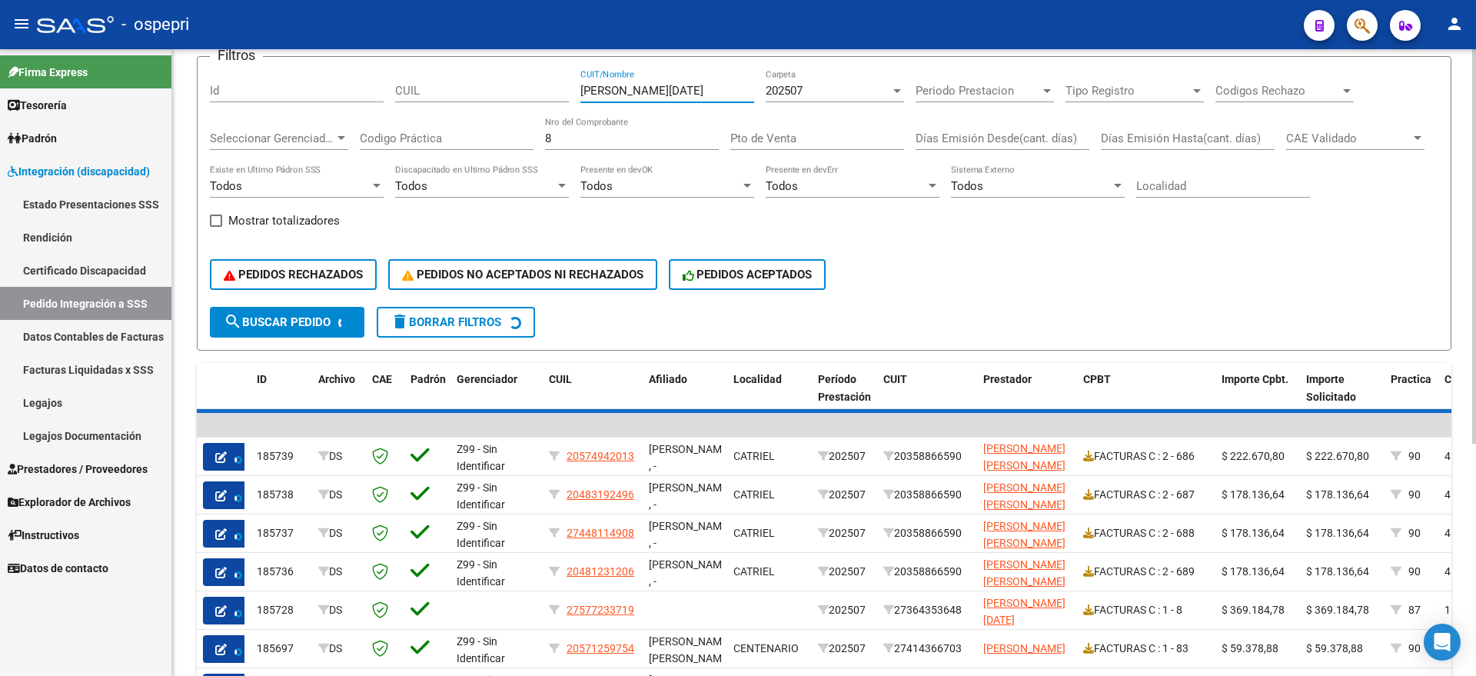
scroll to position [58, 0]
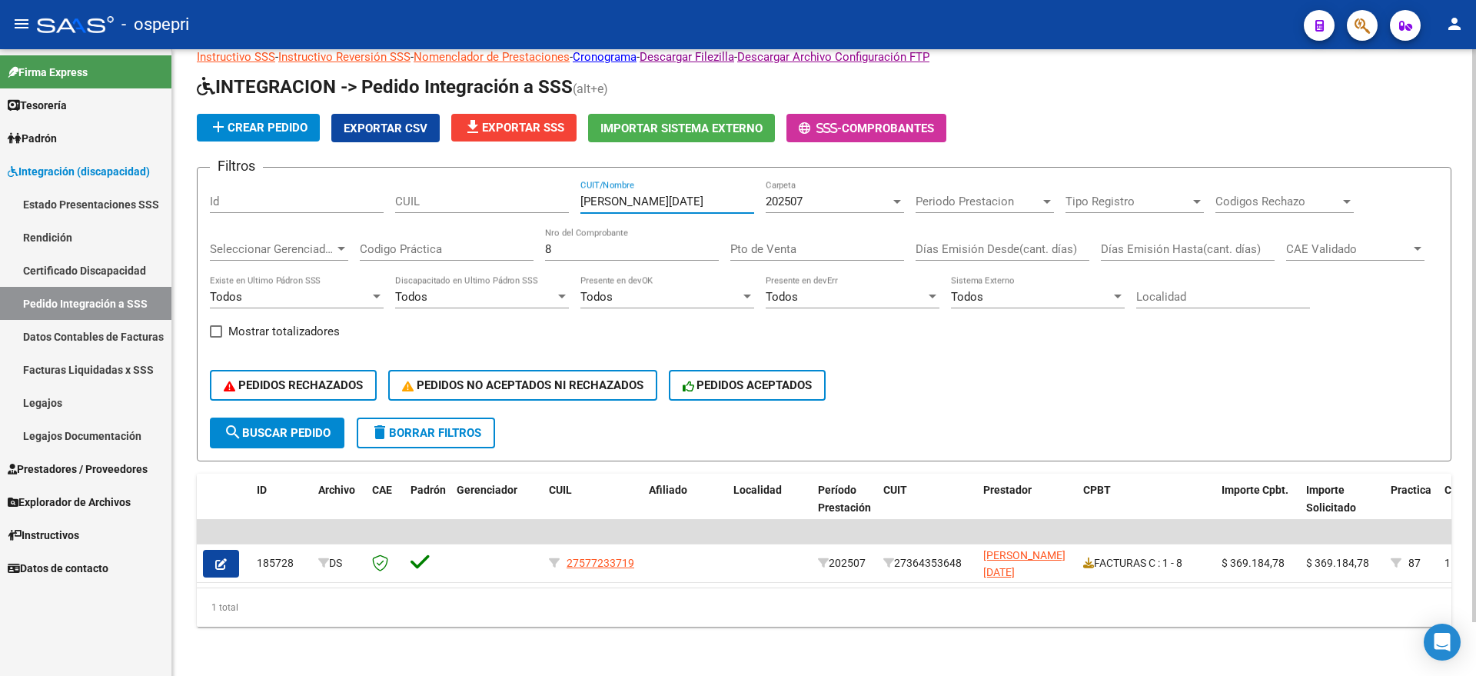
type input "[PERSON_NAME][DATE]"
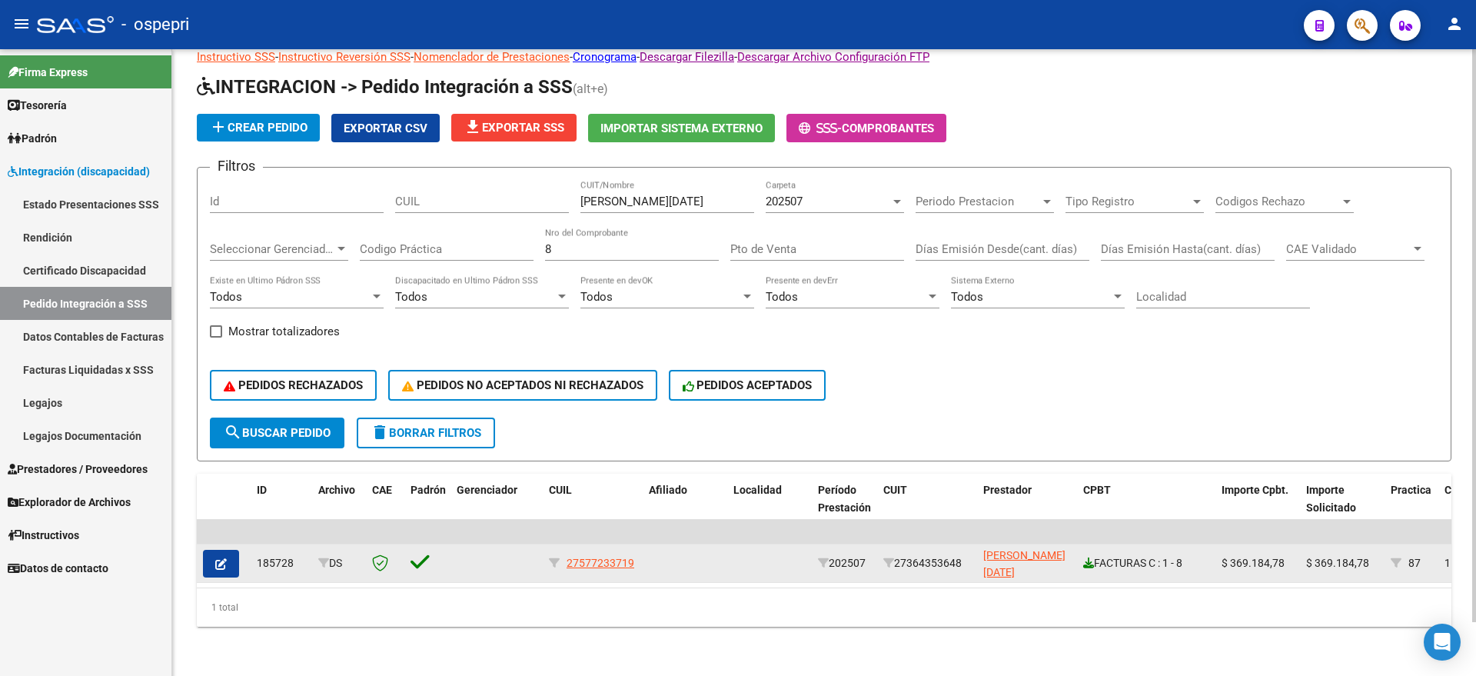
click at [1088, 557] on icon at bounding box center [1088, 562] width 11 height 11
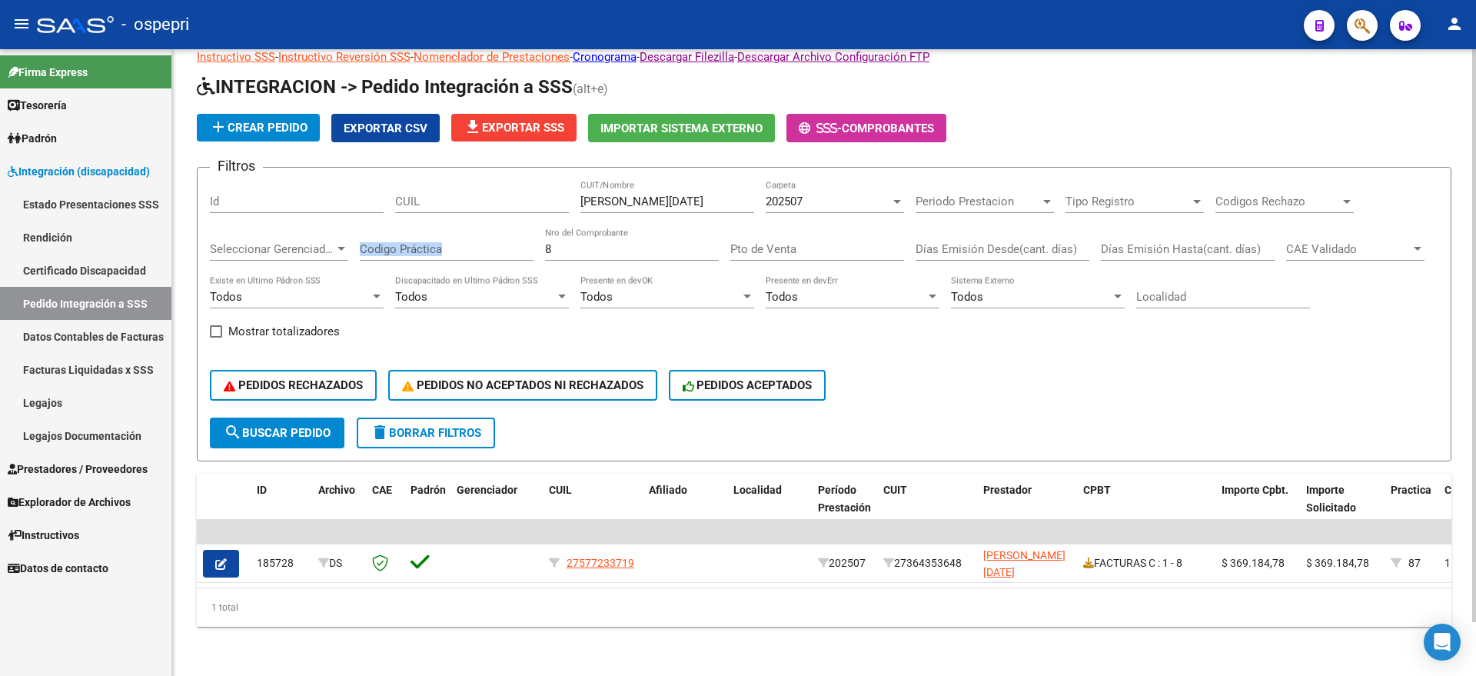
drag, startPoint x: 567, startPoint y: 231, endPoint x: 531, endPoint y: 234, distance: 36.2
click at [531, 234] on div "Filtros Id CUIL [PERSON_NAME][DATE] CUIT/Nombre 202507 Carpeta Periodo Prestaci…" at bounding box center [824, 299] width 1228 height 238
drag, startPoint x: 564, startPoint y: 234, endPoint x: 533, endPoint y: 233, distance: 31.5
click at [533, 233] on div "Filtros Id CUIL [PERSON_NAME][DATE] CUIT/Nombre 202507 Carpeta Periodo Prestaci…" at bounding box center [824, 299] width 1228 height 238
type input "997"
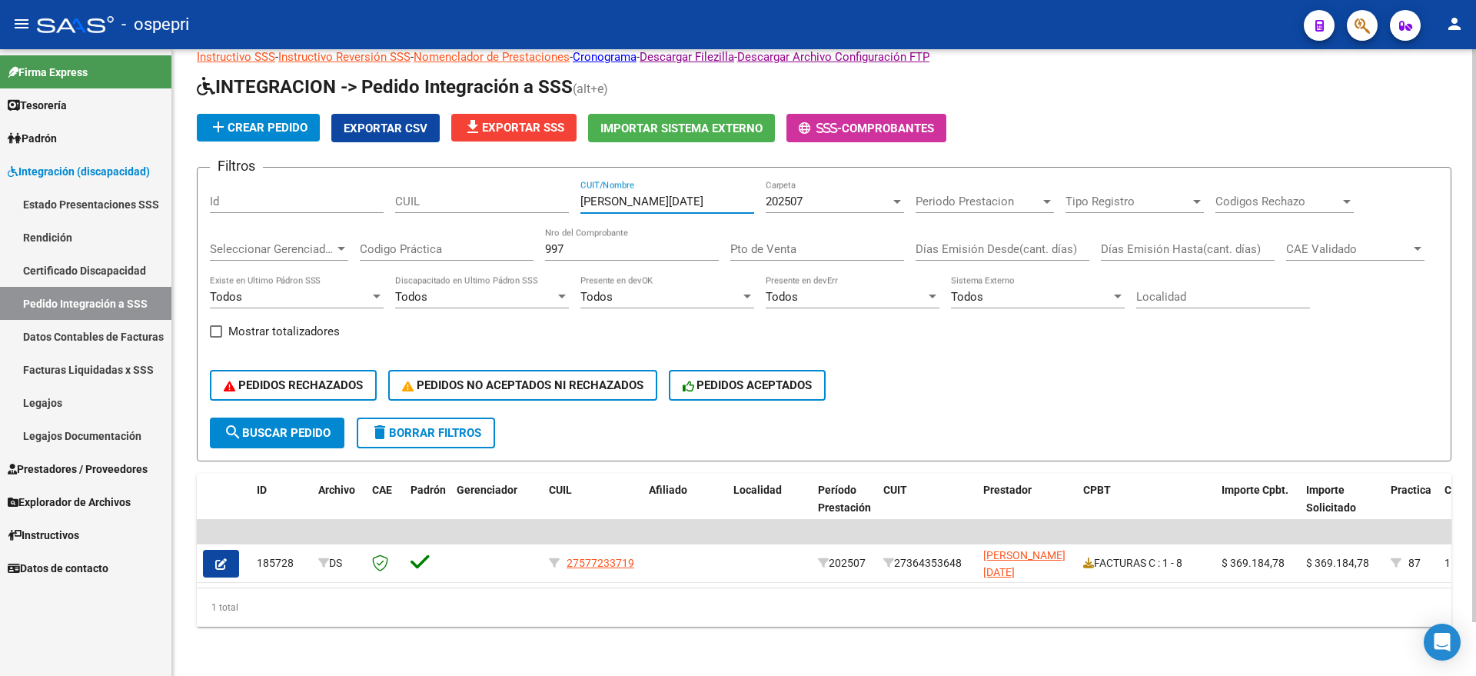
drag, startPoint x: 627, startPoint y: 181, endPoint x: 507, endPoint y: 179, distance: 119.9
click at [507, 180] on div "Filtros Id CUIL [PERSON_NAME][DATE] CUIT/Nombre 202507 Carpeta Periodo Prestaci…" at bounding box center [824, 299] width 1228 height 238
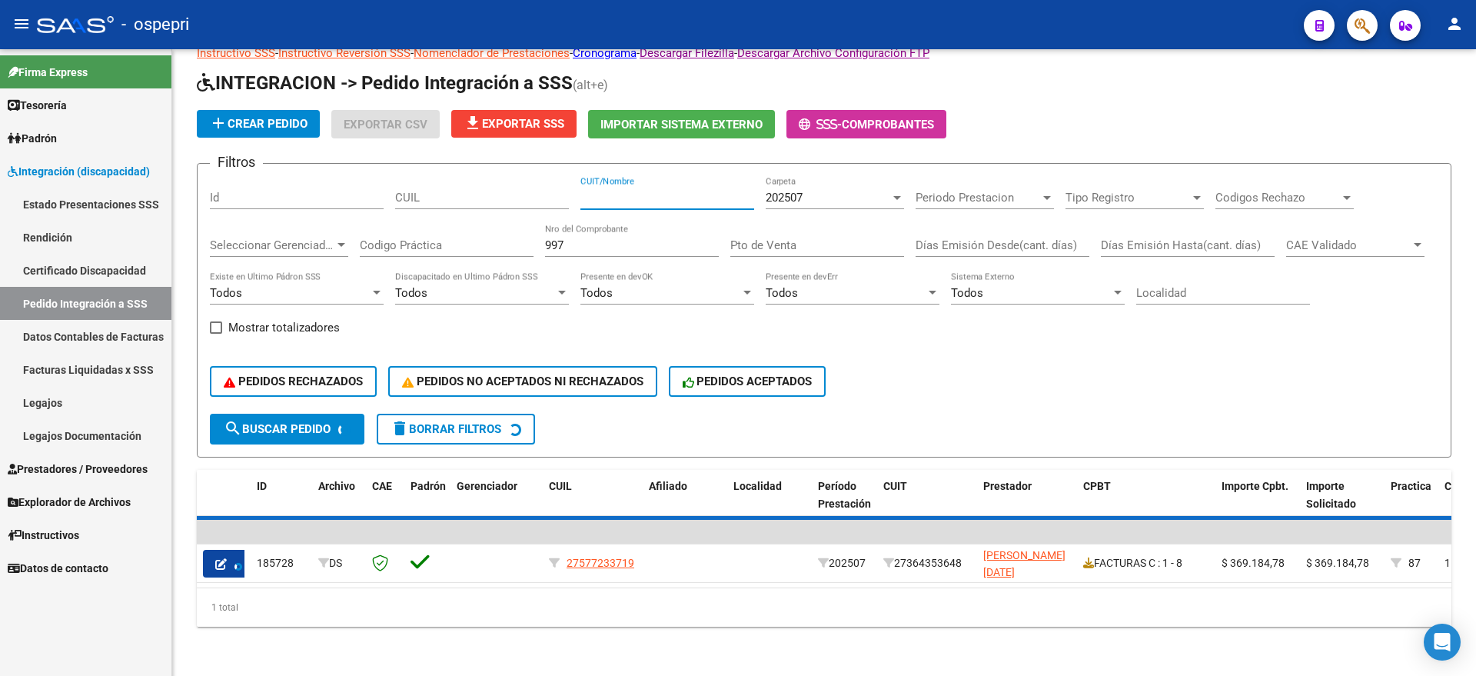
scroll to position [0, 0]
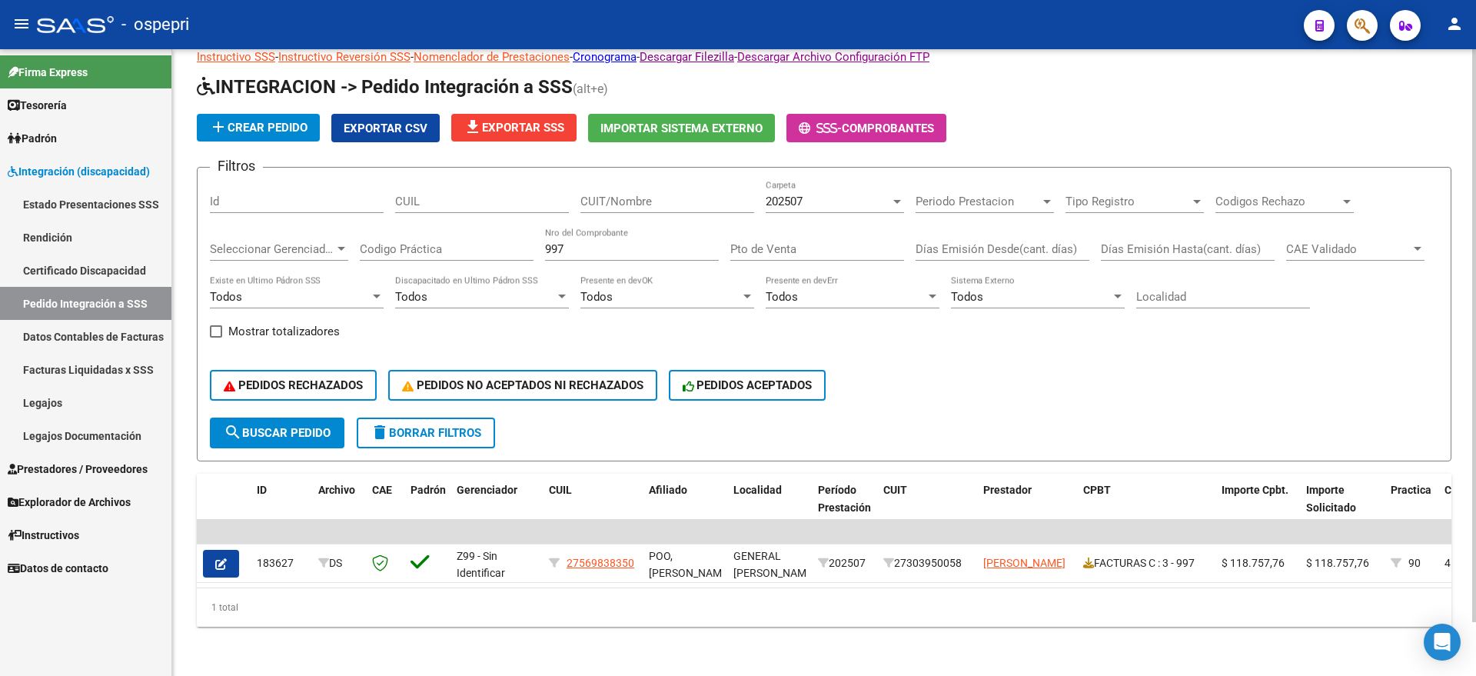
drag, startPoint x: 654, startPoint y: 149, endPoint x: 653, endPoint y: 159, distance: 10.0
click at [653, 148] on app-list-header "INTEGRACION -> Pedido Integración a SSS (alt+e) add Crear Pedido Exportar CSV f…" at bounding box center [824, 268] width 1255 height 387
click at [556, 242] on input "997" at bounding box center [632, 249] width 174 height 14
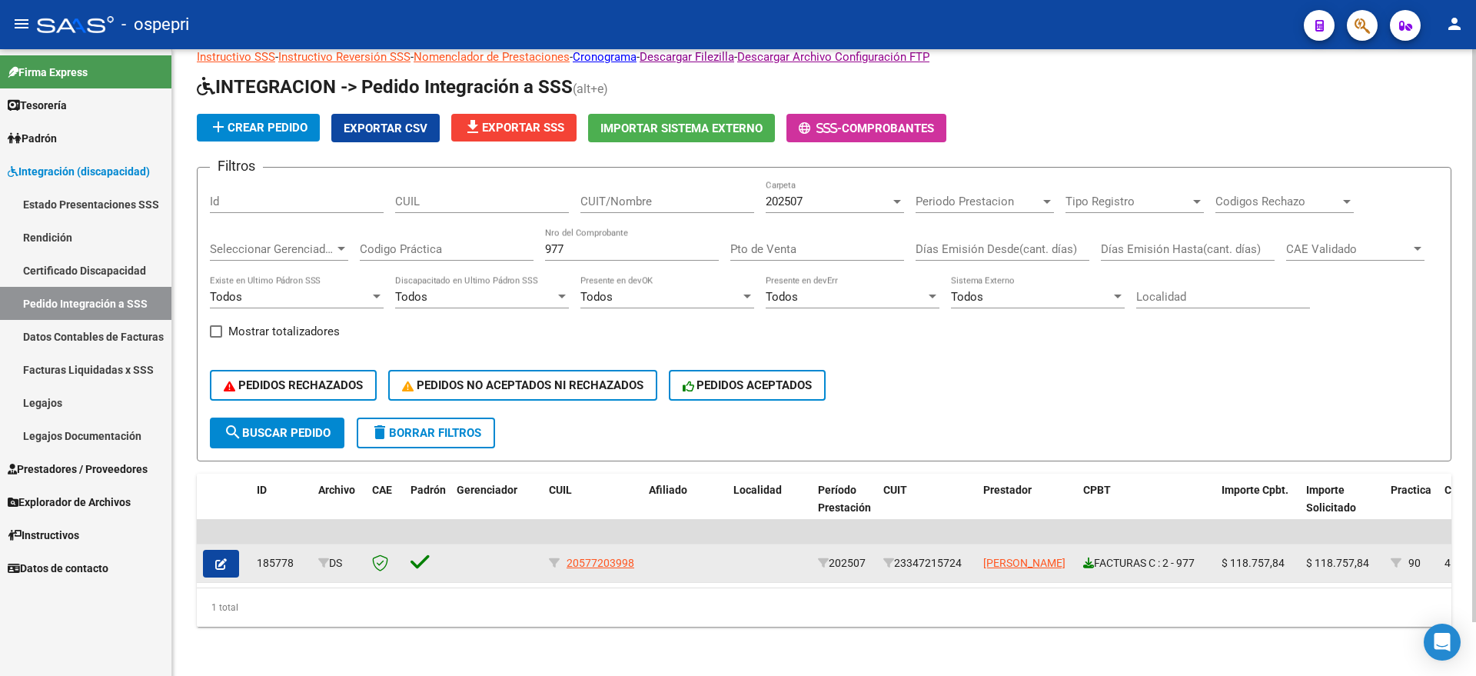
click at [1088, 557] on icon at bounding box center [1088, 562] width 11 height 11
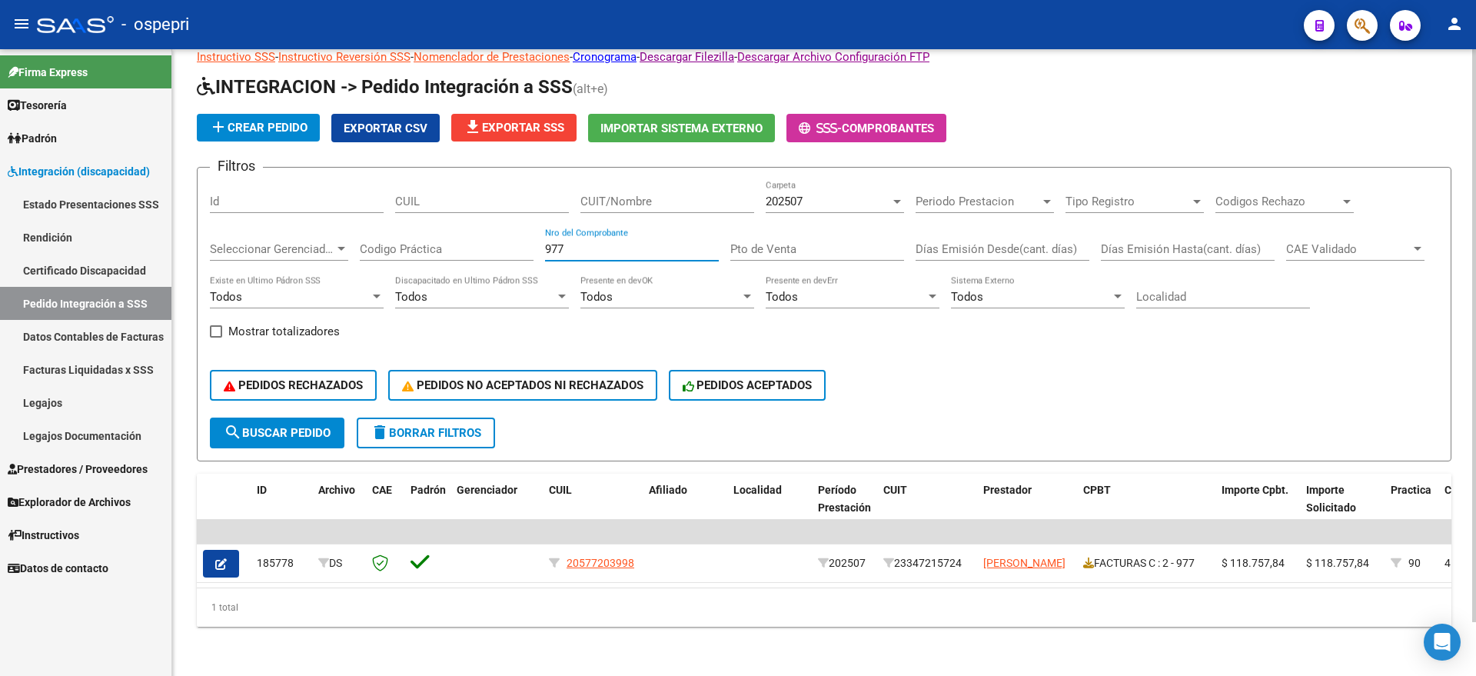
drag, startPoint x: 569, startPoint y: 233, endPoint x: 514, endPoint y: 239, distance: 54.9
click at [509, 238] on div "Filtros Id CUIL CUIT/Nombre 202507 Carpeta Periodo Prestacion Periodo Prestacio…" at bounding box center [824, 299] width 1228 height 238
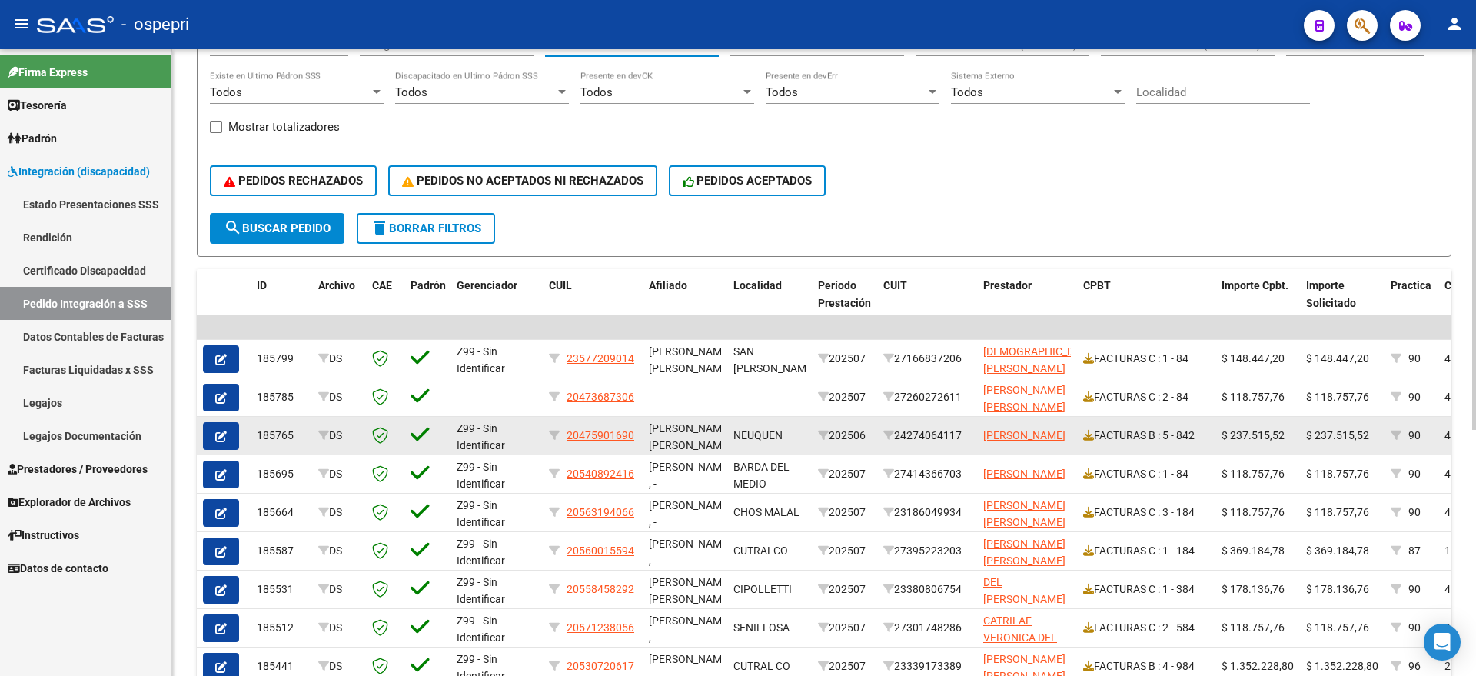
scroll to position [251, 0]
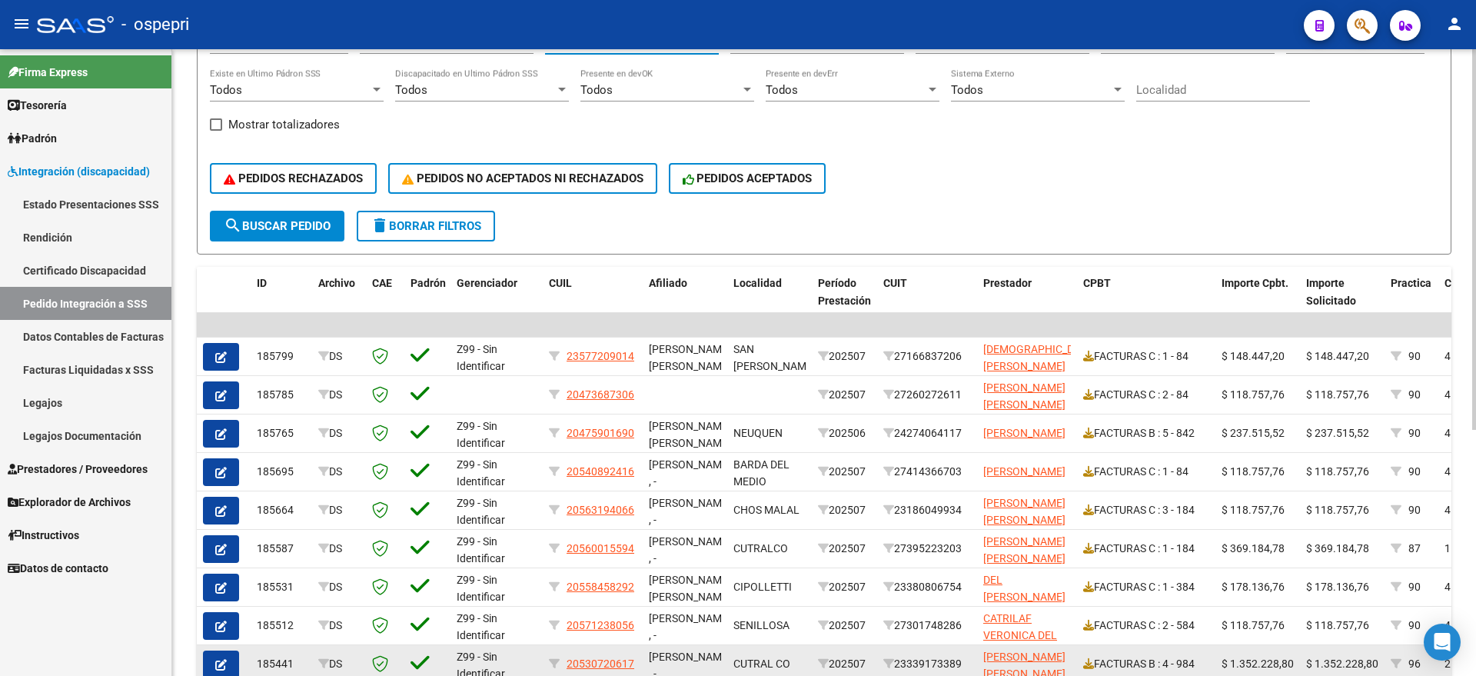
type input "84"
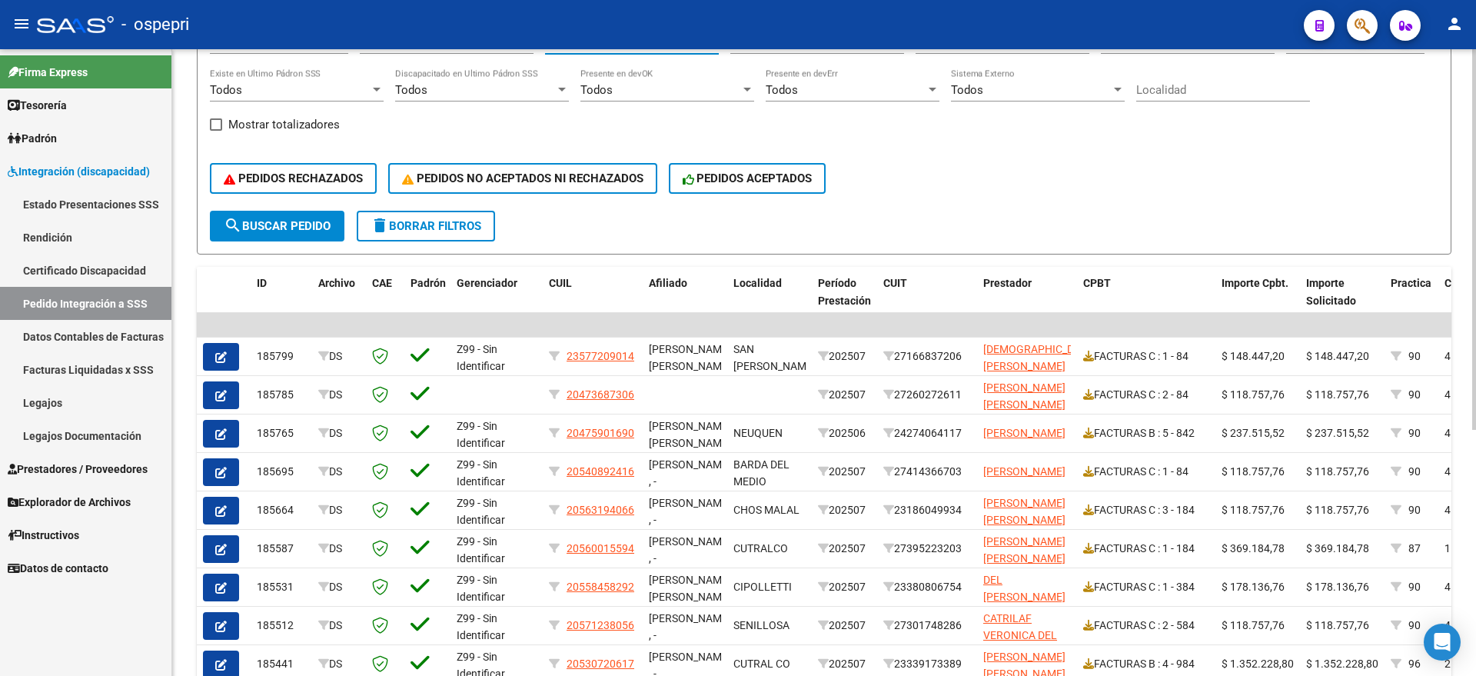
scroll to position [155, 0]
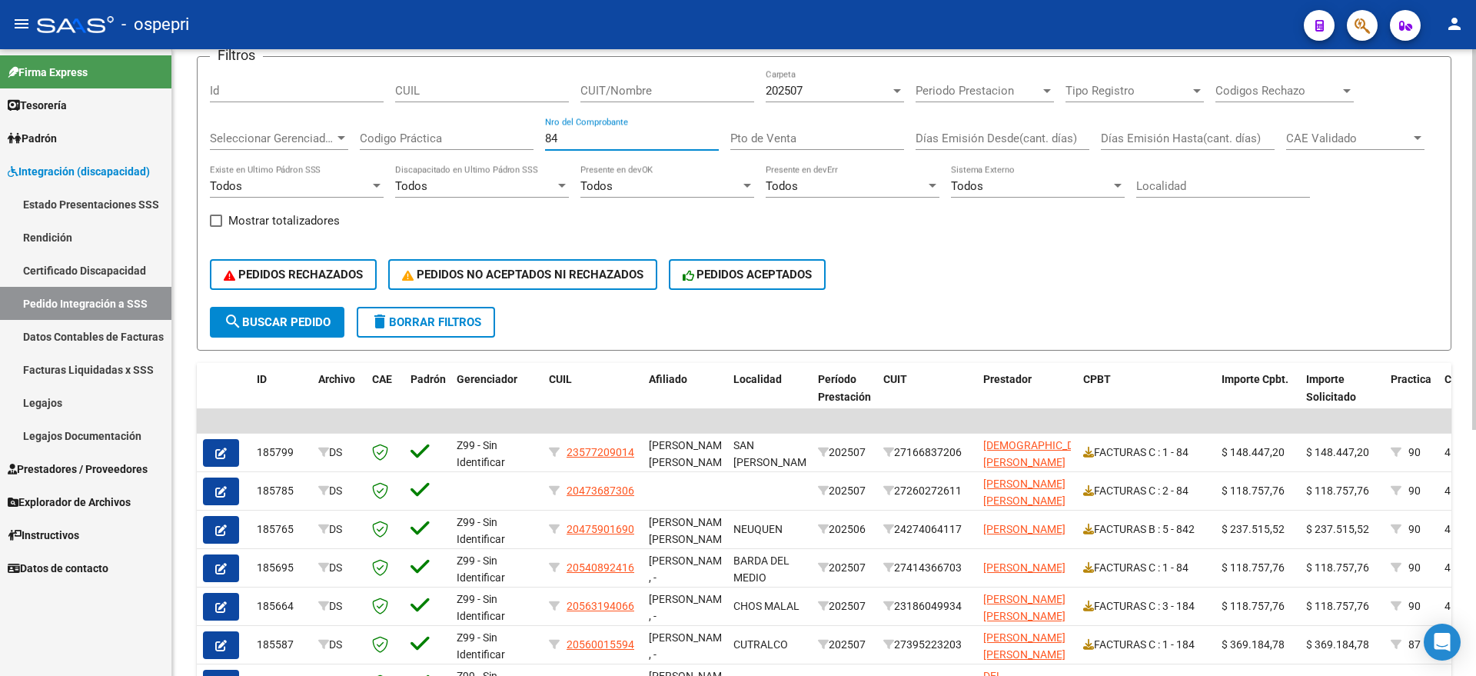
click at [630, 85] on input "CUIT/Nombre" at bounding box center [667, 91] width 174 height 14
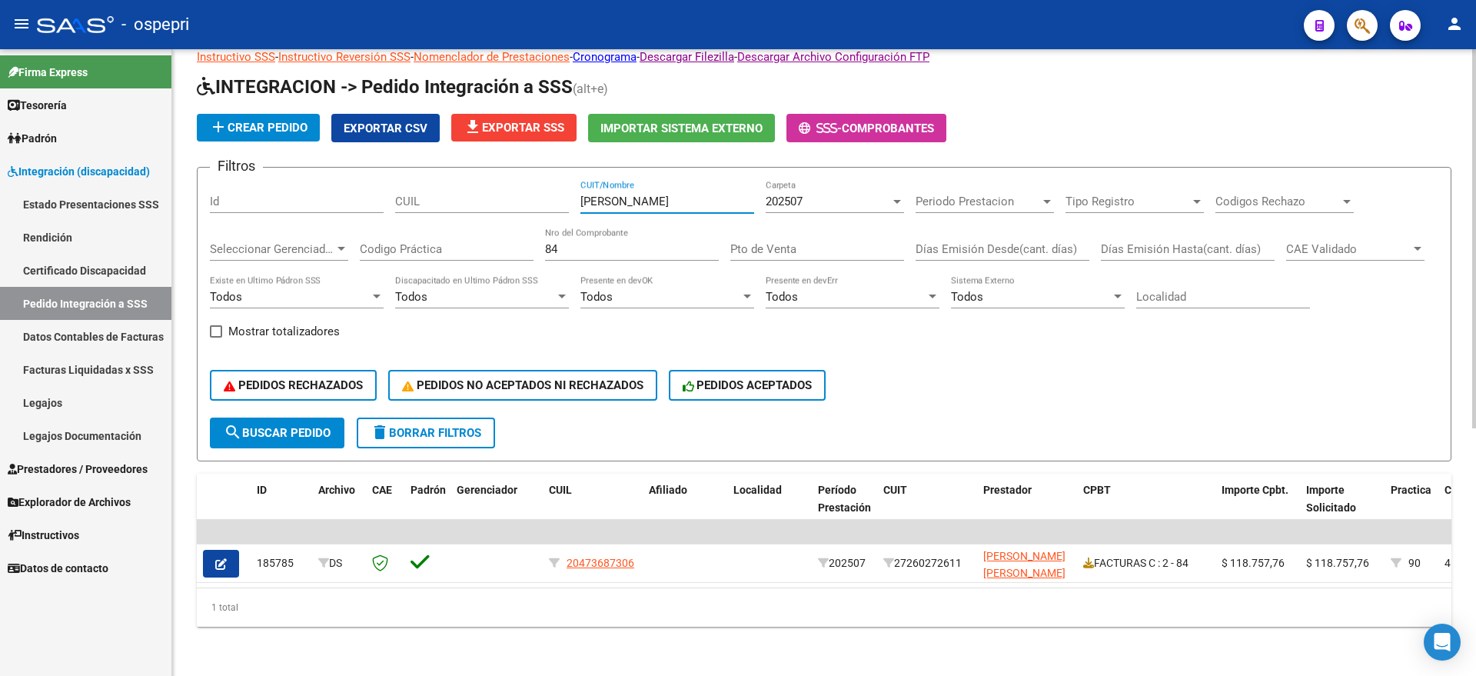
scroll to position [58, 0]
type input "[PERSON_NAME]"
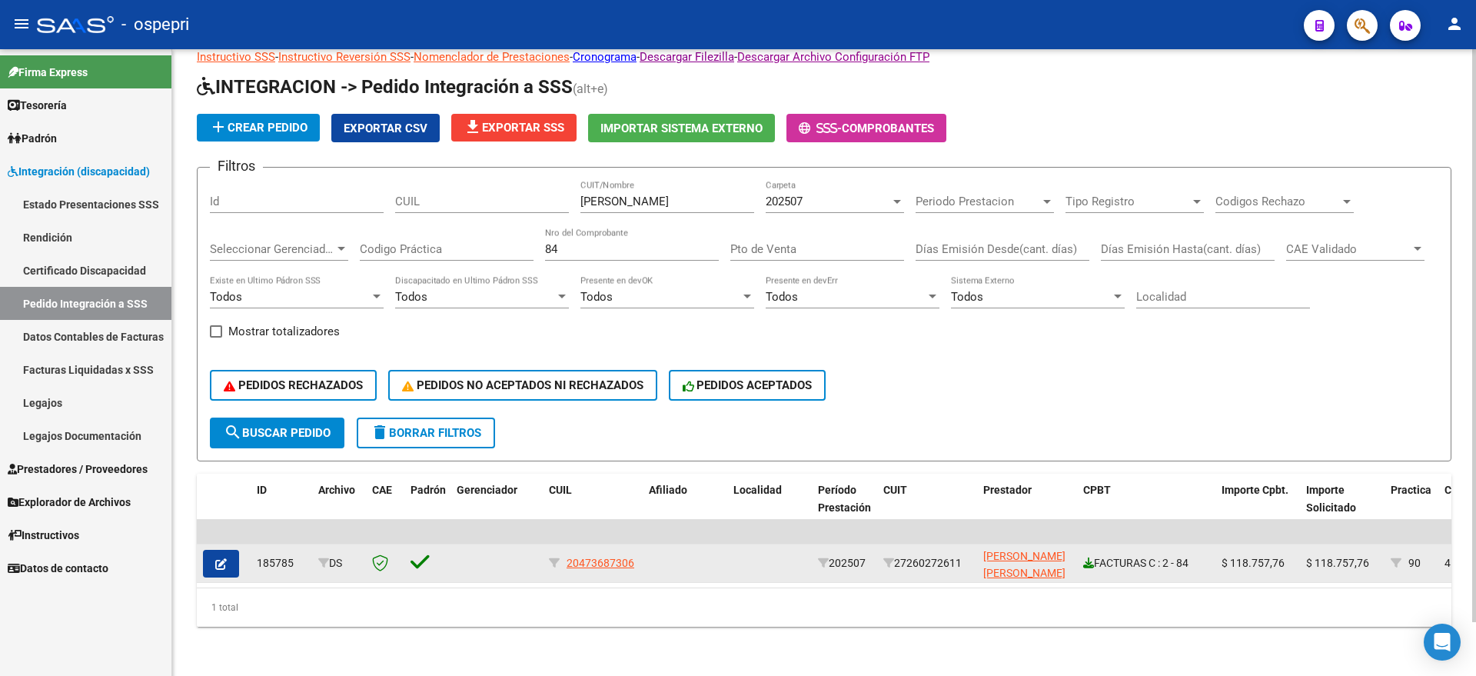
click at [1086, 557] on icon at bounding box center [1088, 562] width 11 height 11
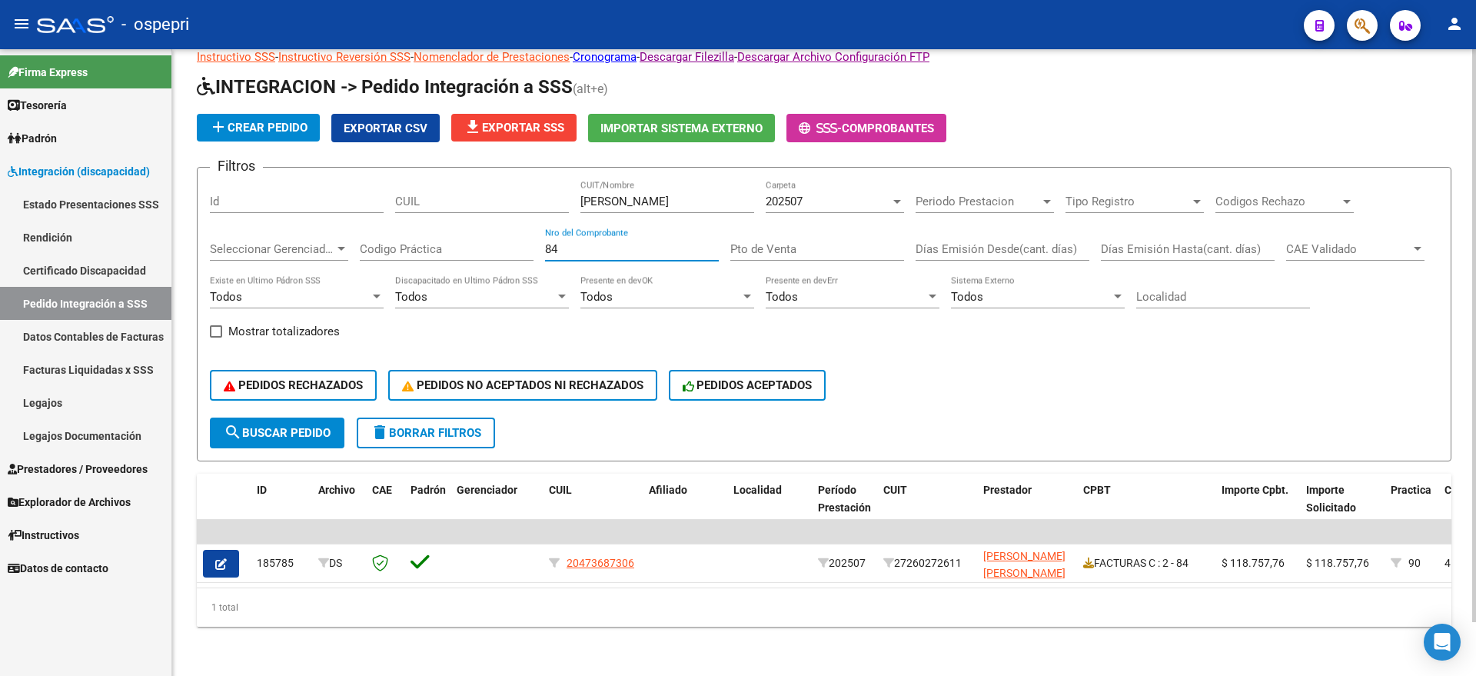
click at [526, 229] on div "Filtros Id CUIL [PERSON_NAME] CUIT/Nombre 202507 Carpeta Periodo Prestacion Per…" at bounding box center [824, 299] width 1228 height 238
type input "2085"
drag, startPoint x: 636, startPoint y: 188, endPoint x: 503, endPoint y: 188, distance: 133.0
click at [503, 188] on div "Filtros Id CUIL [PERSON_NAME] CUIT/Nombre 202507 Carpeta Periodo Prestacion Per…" at bounding box center [824, 299] width 1228 height 238
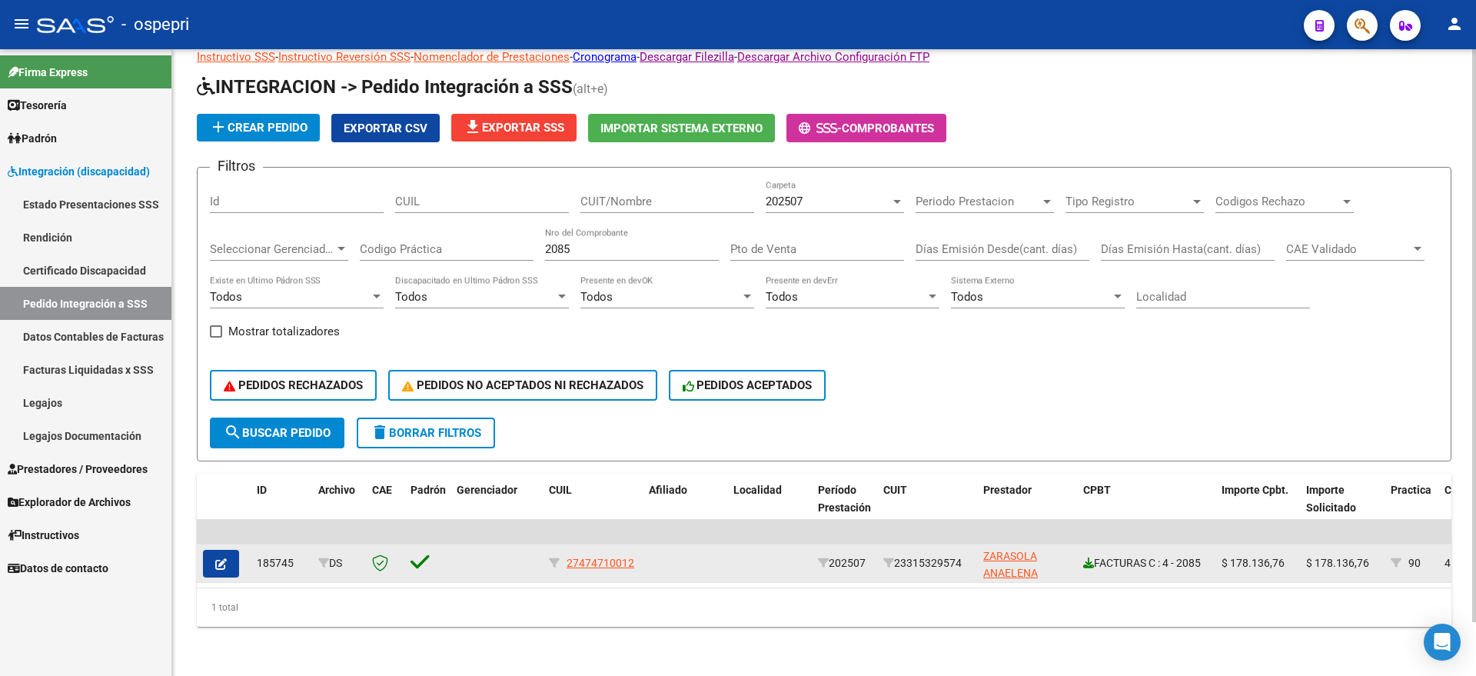
click at [1088, 557] on icon at bounding box center [1088, 562] width 11 height 11
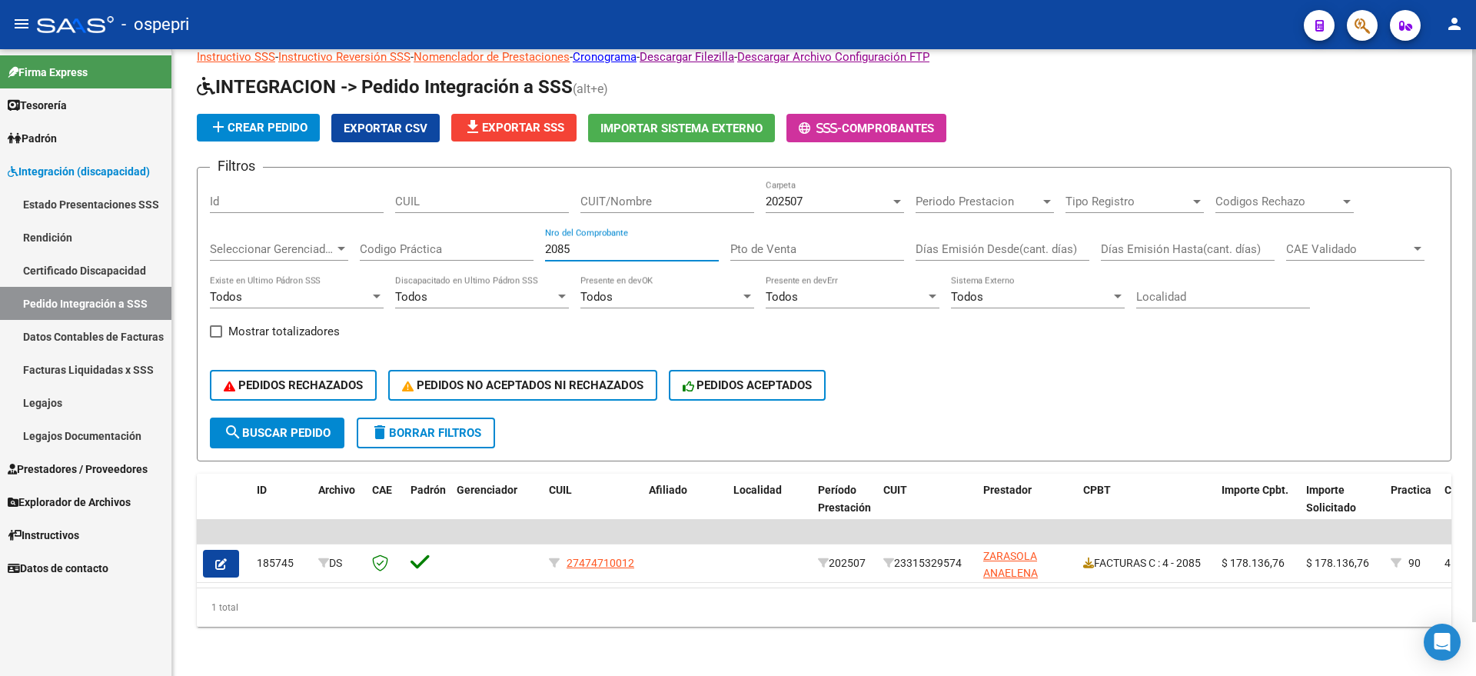
drag, startPoint x: 616, startPoint y: 238, endPoint x: 511, endPoint y: 234, distance: 104.6
click at [511, 234] on div "Filtros Id CUIL CUIT/Nombre 202507 Carpeta Periodo Prestacion Periodo Prestacio…" at bounding box center [824, 299] width 1228 height 238
type input "5"
click at [810, 194] on div "202507" at bounding box center [828, 201] width 125 height 14
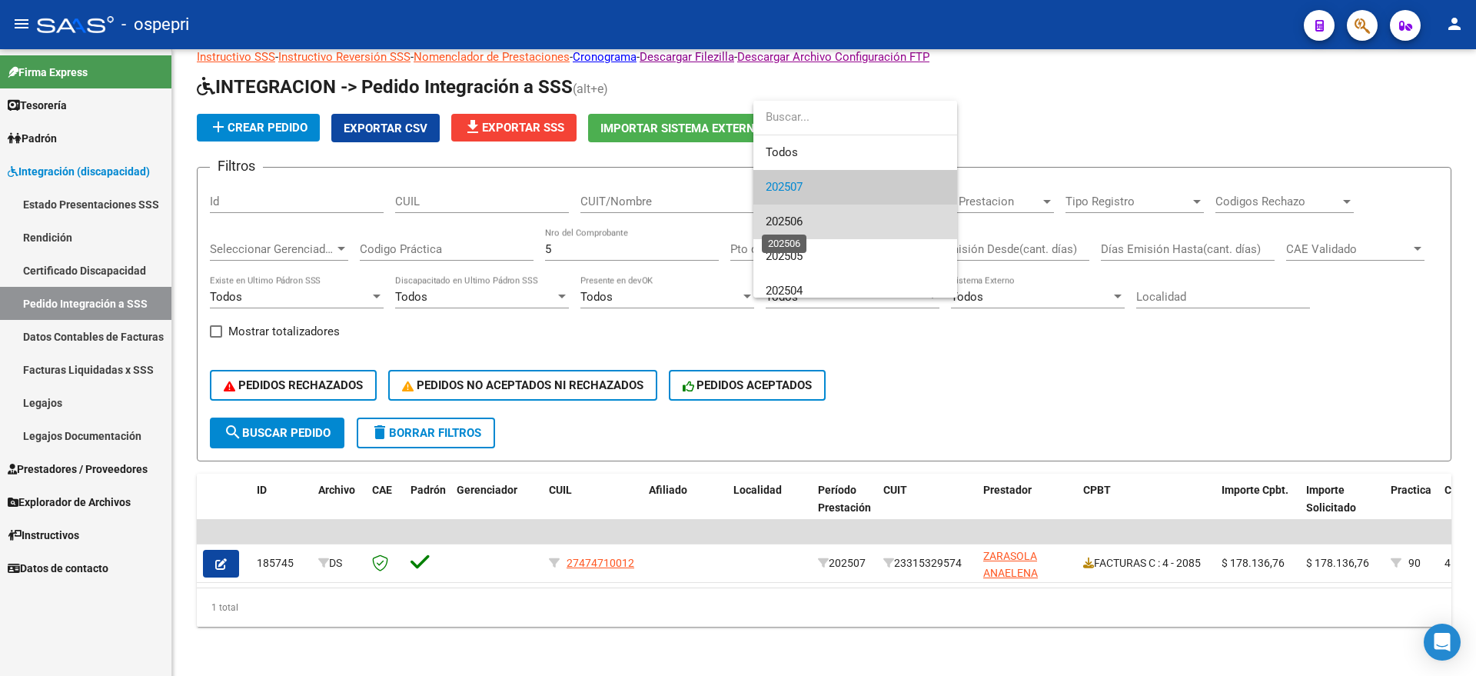
click at [793, 224] on span "202506" at bounding box center [784, 221] width 37 height 14
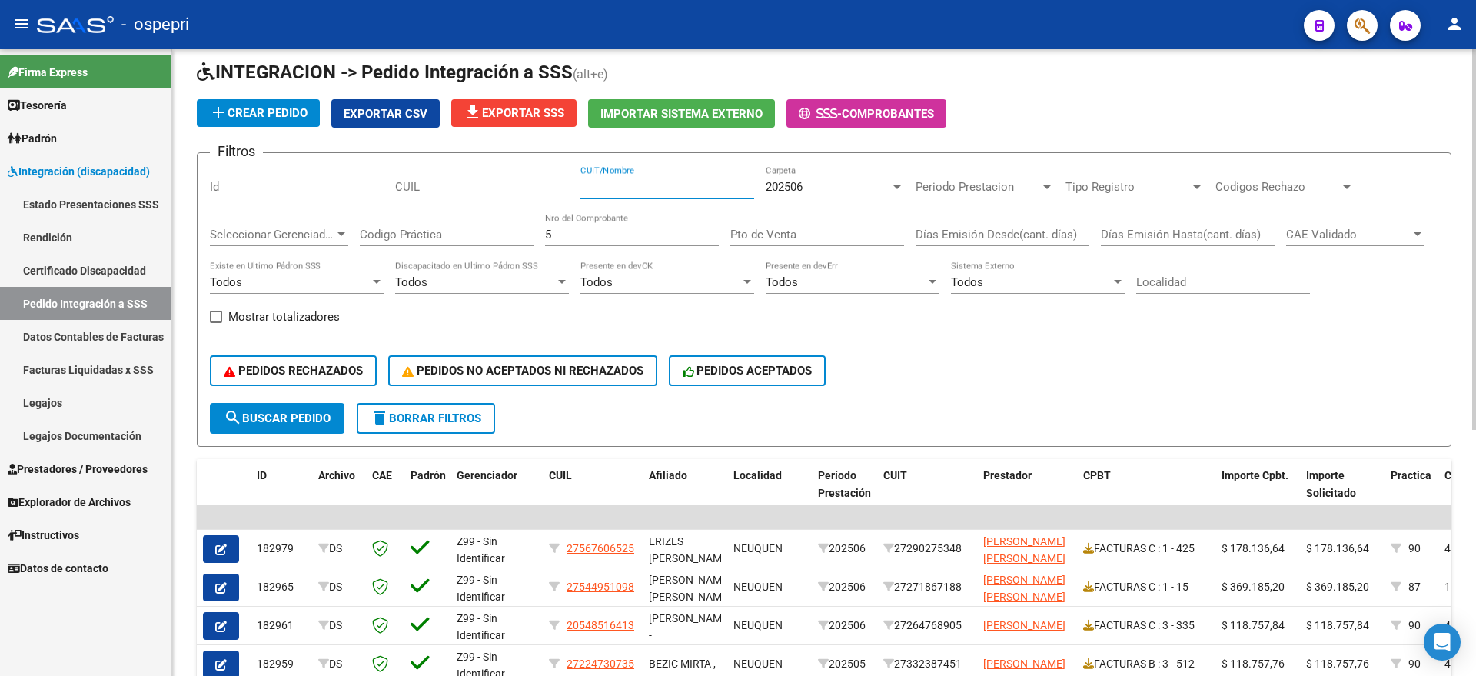
click at [600, 181] on input "CUIT/Nombre" at bounding box center [667, 187] width 174 height 14
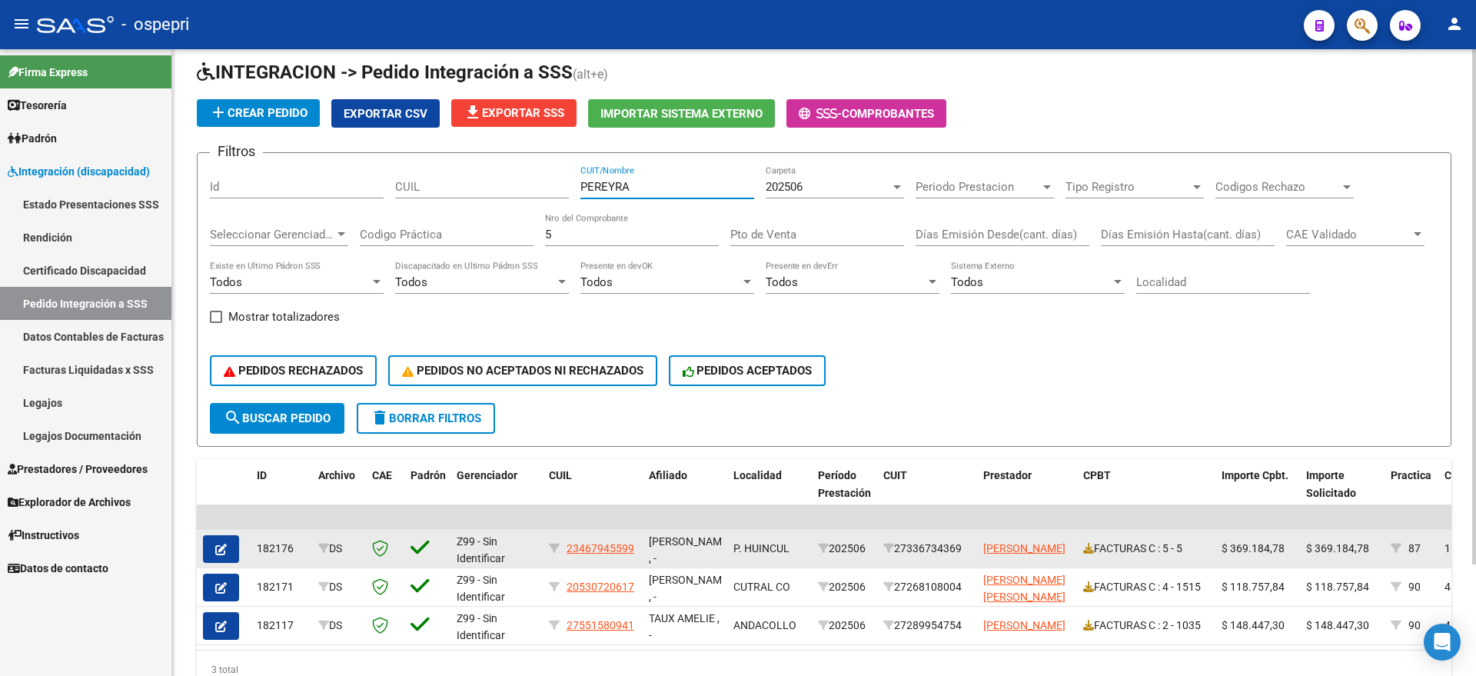
type input "PEREYRA"
click at [1102, 549] on div "FACTURAS C : 5 - 5" at bounding box center [1146, 549] width 126 height 18
click at [1088, 543] on icon at bounding box center [1088, 548] width 11 height 11
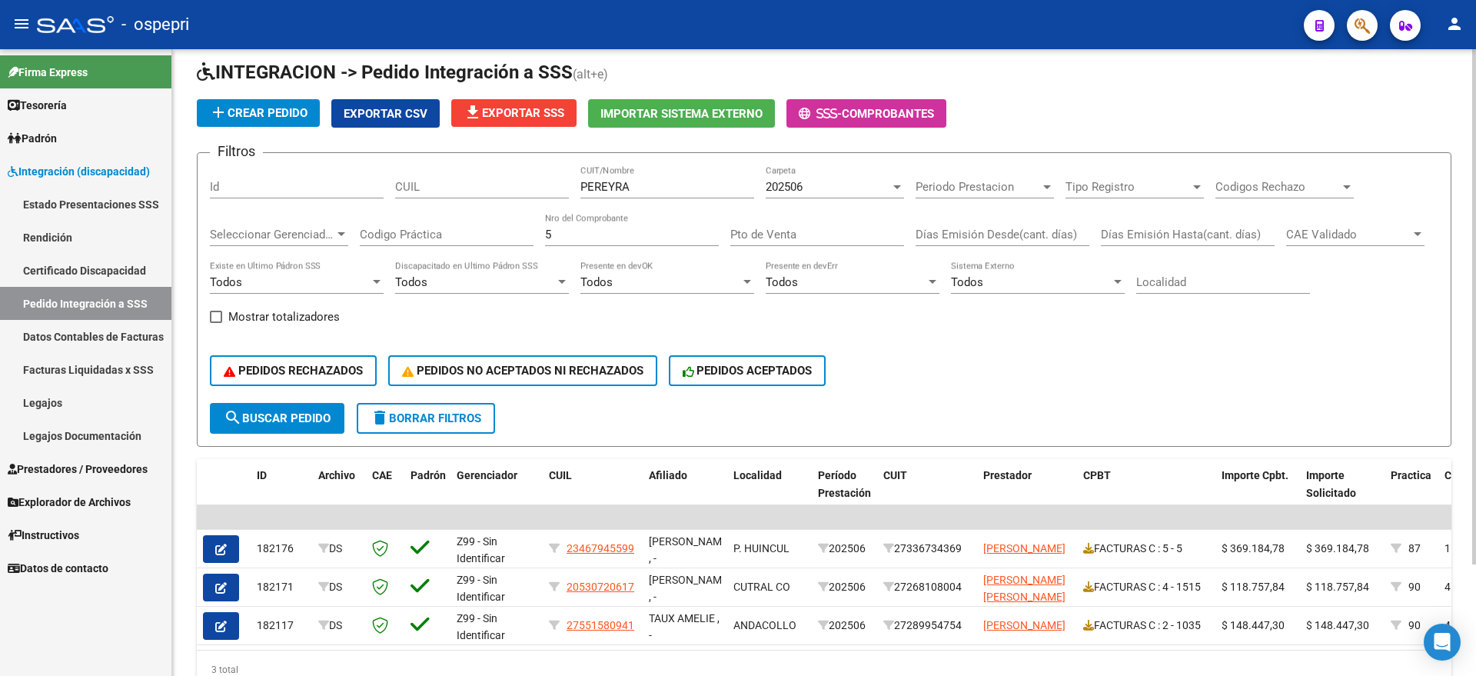
drag, startPoint x: 519, startPoint y: 231, endPoint x: 510, endPoint y: 231, distance: 8.5
click at [508, 231] on div "Filtros Id CUIL [PERSON_NAME] CUIT/Nombre 202506 Carpeta Periodo Prestacion Per…" at bounding box center [824, 284] width 1228 height 238
type input "362"
drag, startPoint x: 636, startPoint y: 188, endPoint x: 605, endPoint y: 188, distance: 31.5
click at [605, 188] on input "PEREYRA" at bounding box center [667, 187] width 174 height 14
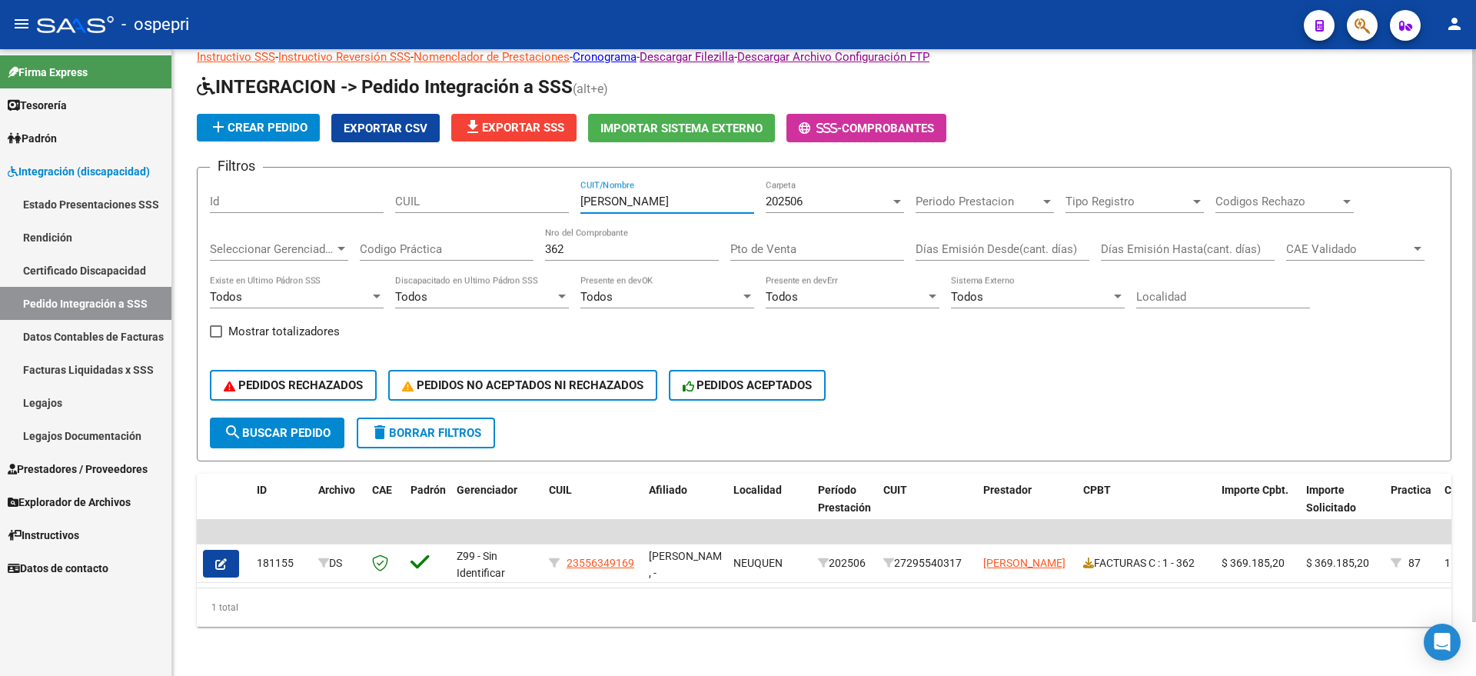
type input "[PERSON_NAME]"
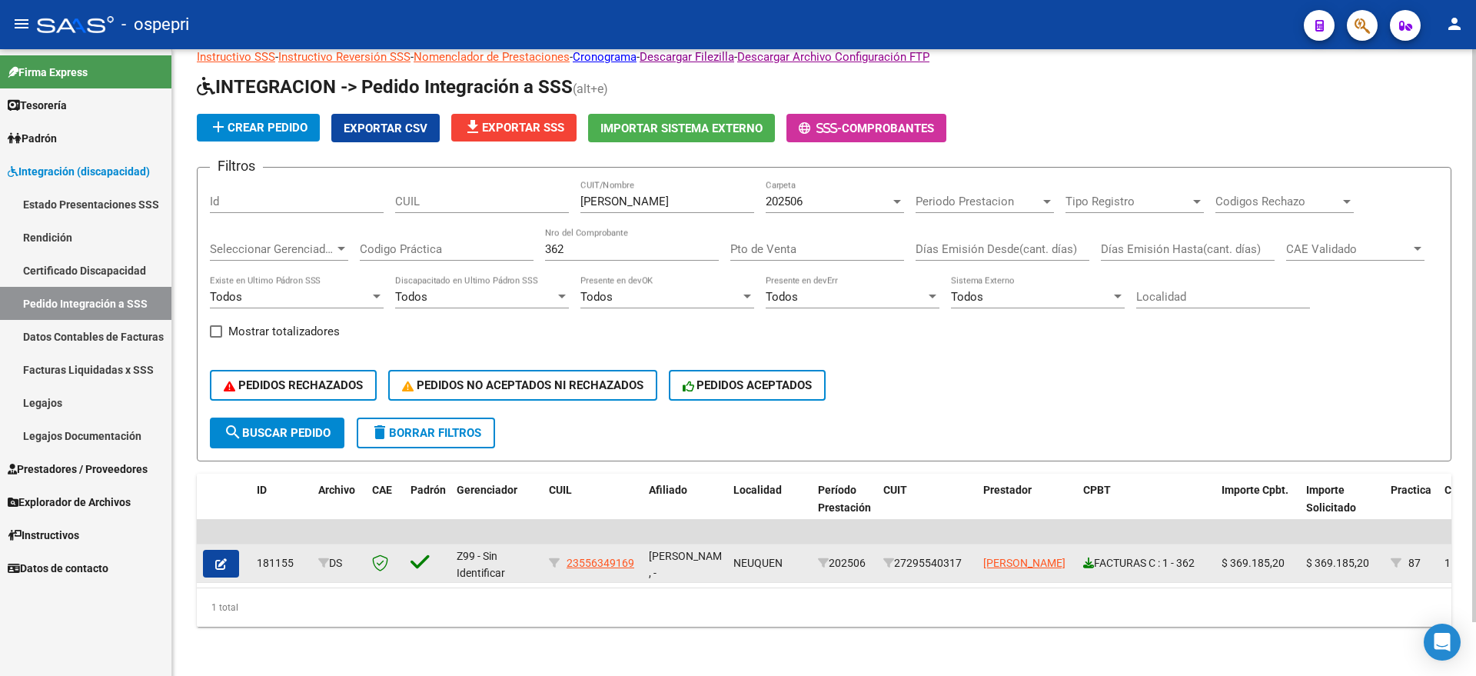
click at [1088, 557] on icon at bounding box center [1088, 562] width 11 height 11
